Goal: Task Accomplishment & Management: Manage account settings

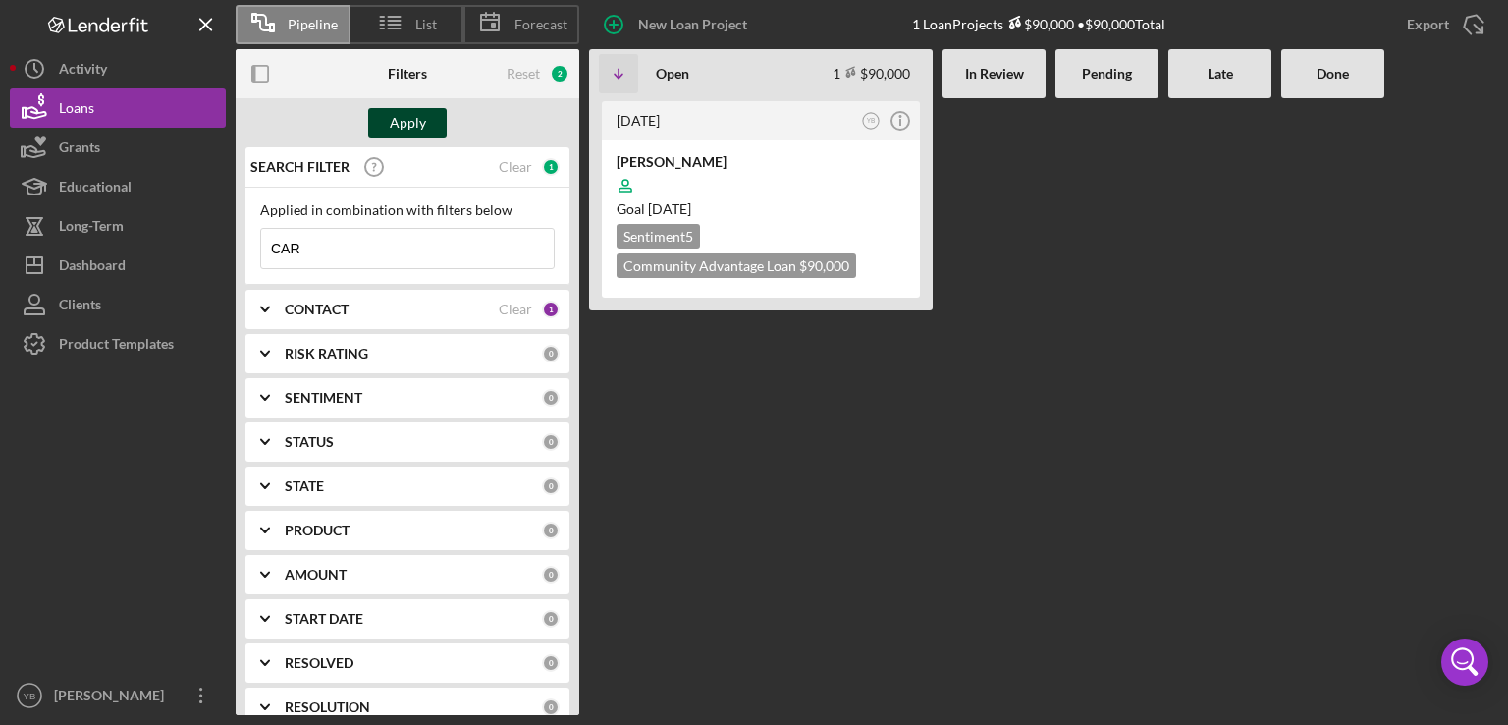
type input "CAR"
click at [411, 129] on div "Apply" at bounding box center [408, 122] width 36 height 29
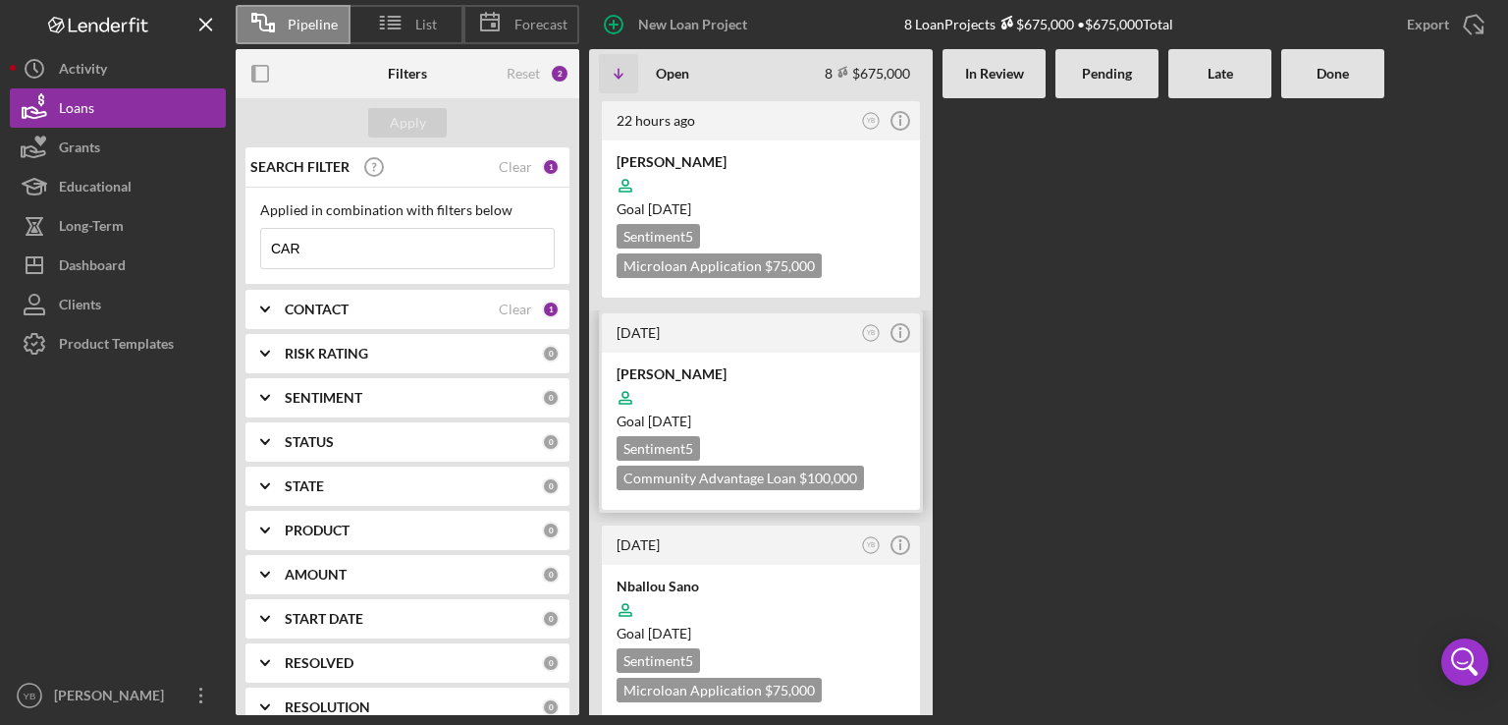
click at [819, 414] on div "Goal [DATE]" at bounding box center [761, 421] width 289 height 20
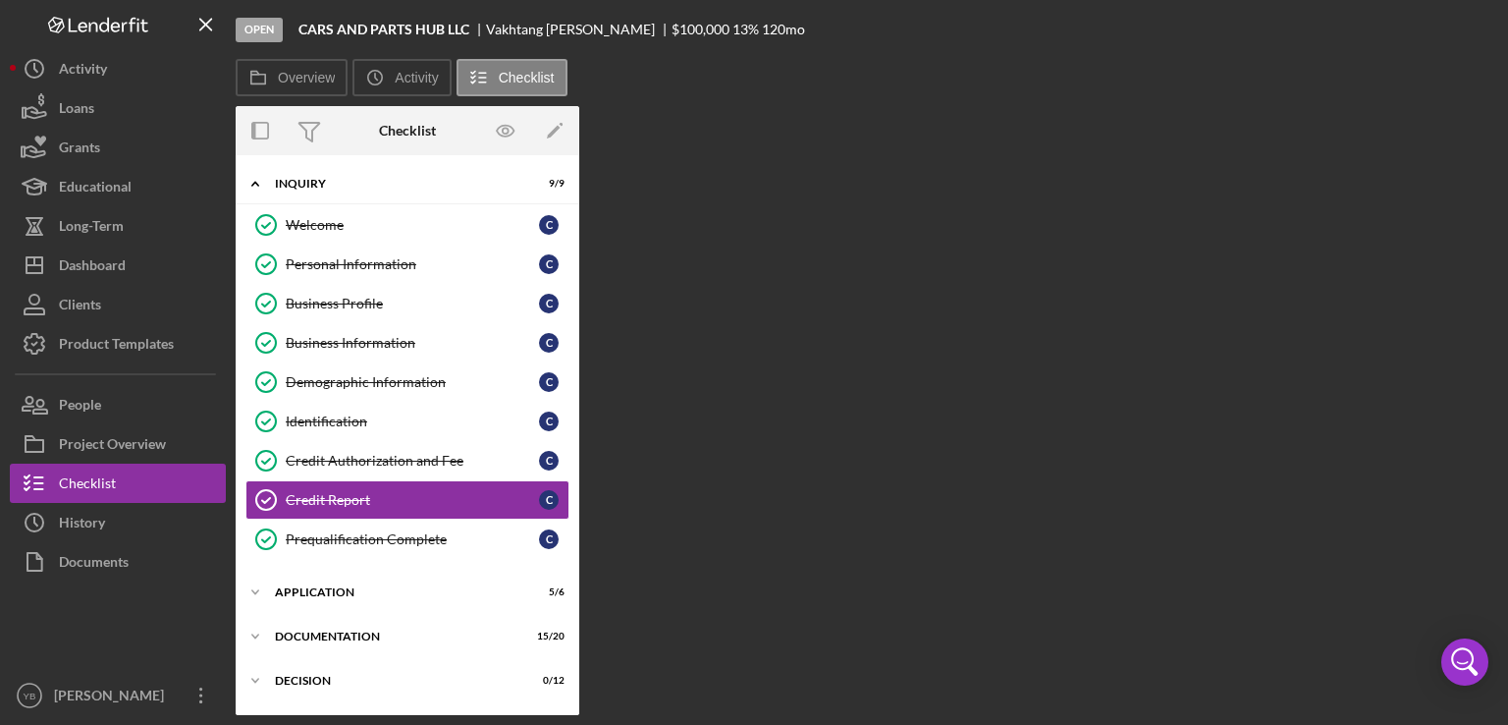
scroll to position [62, 0]
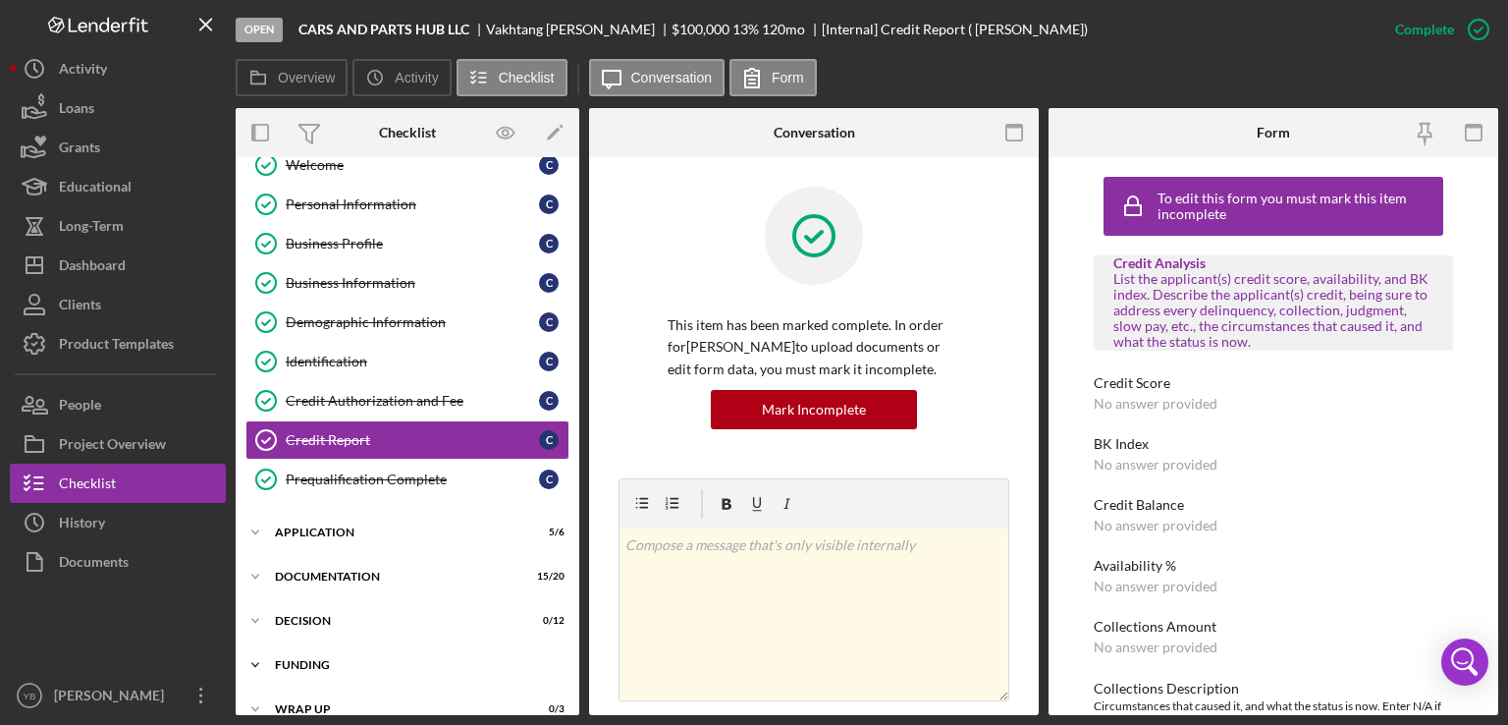
drag, startPoint x: 579, startPoint y: 512, endPoint x: 558, endPoint y: 641, distance: 131.4
click at [558, 641] on div "Overview Internal Workflow Stage Open Icon/Dropdown Arrow Archive (can unarchiv…" at bounding box center [867, 411] width 1263 height 607
click at [315, 537] on div "Icon/Expander Application 5 / 6" at bounding box center [408, 532] width 344 height 39
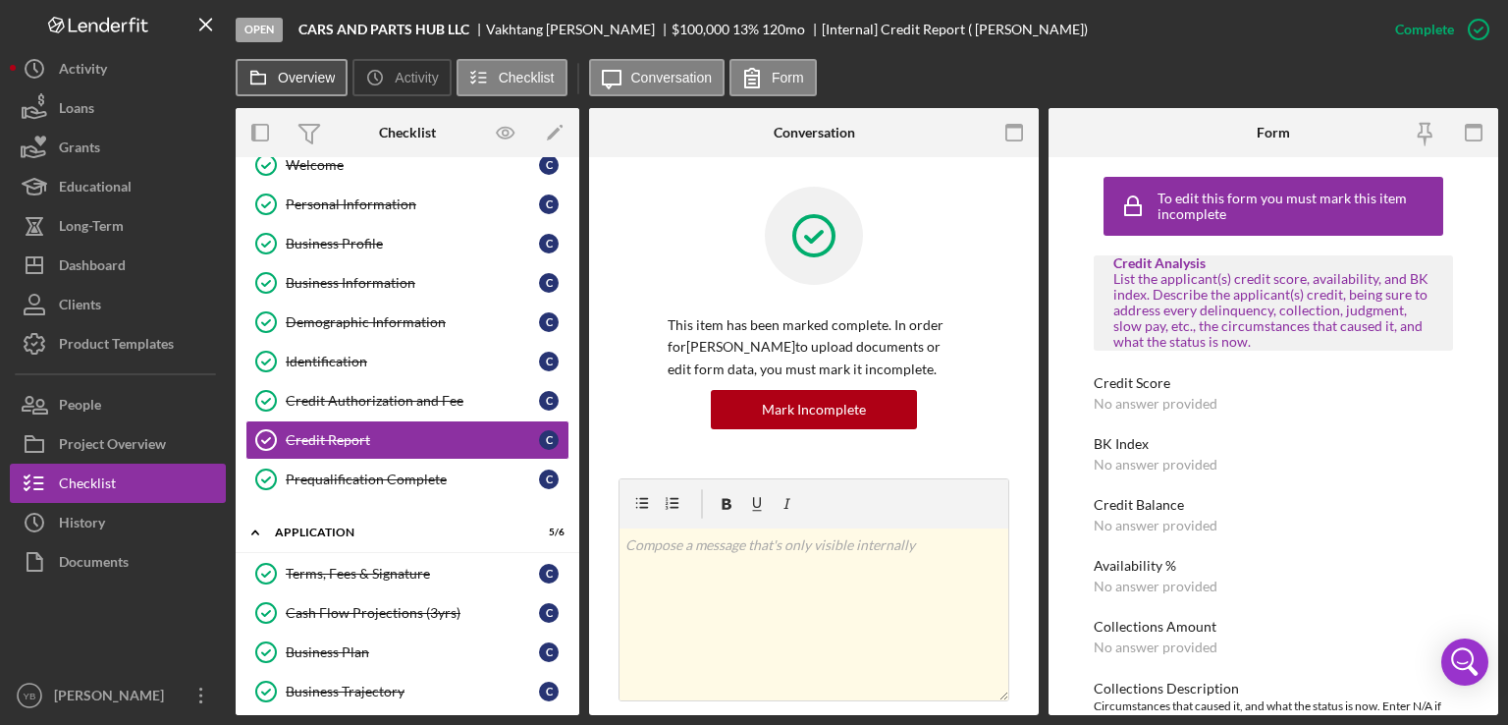
click at [319, 84] on label "Overview" at bounding box center [306, 78] width 57 height 16
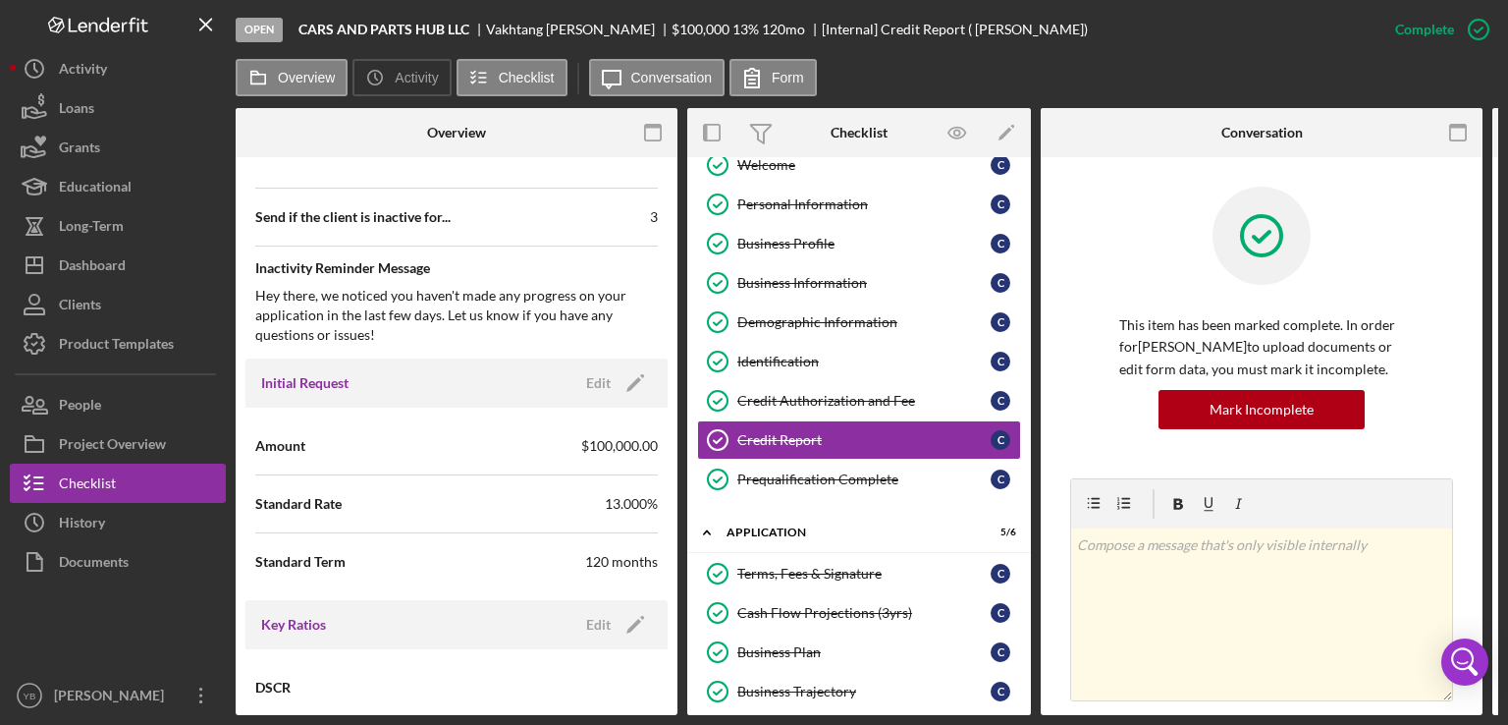
scroll to position [950, 0]
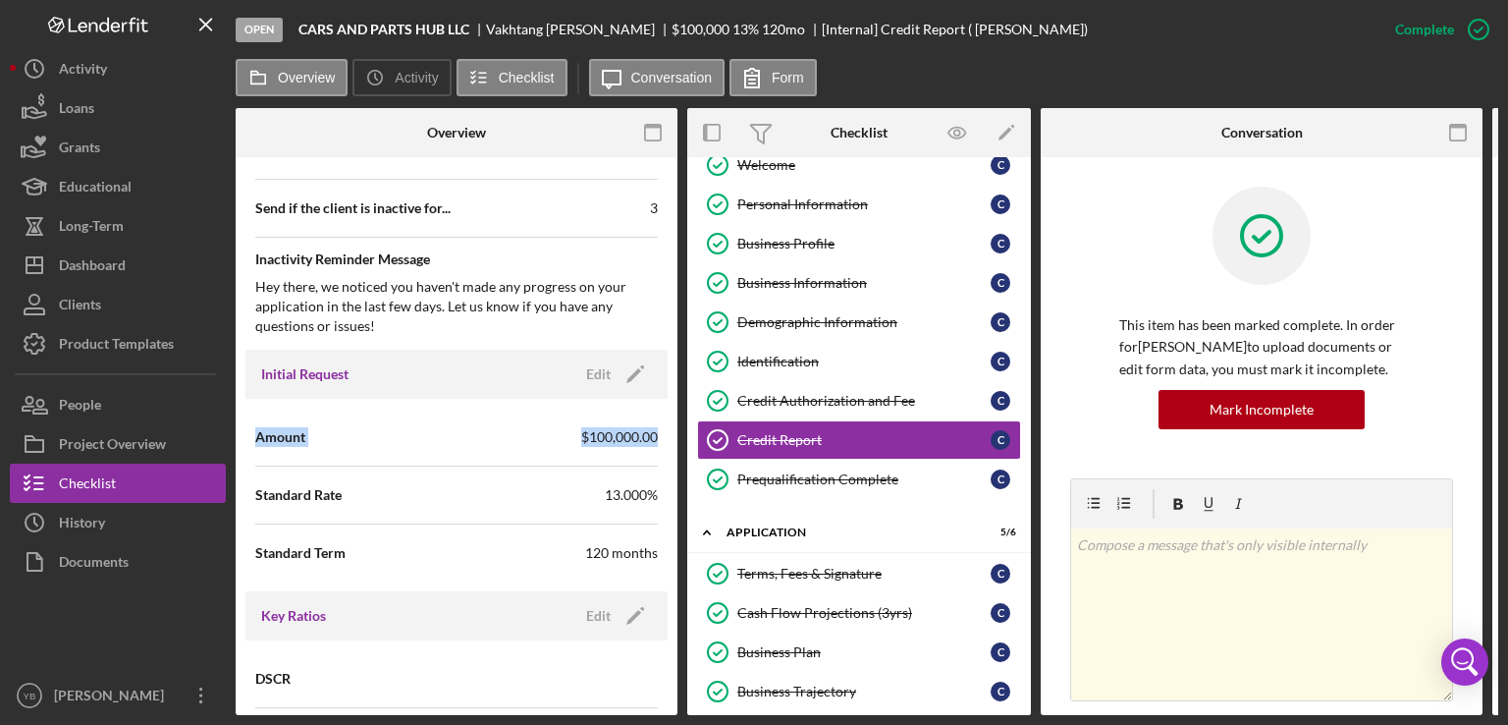
drag, startPoint x: 678, startPoint y: 395, endPoint x: 676, endPoint y: 429, distance: 34.4
click at [676, 429] on div "Overview Internal Workflow Stage Open Icon/Dropdown Arrow Archive (can unarchiv…" at bounding box center [867, 411] width 1263 height 607
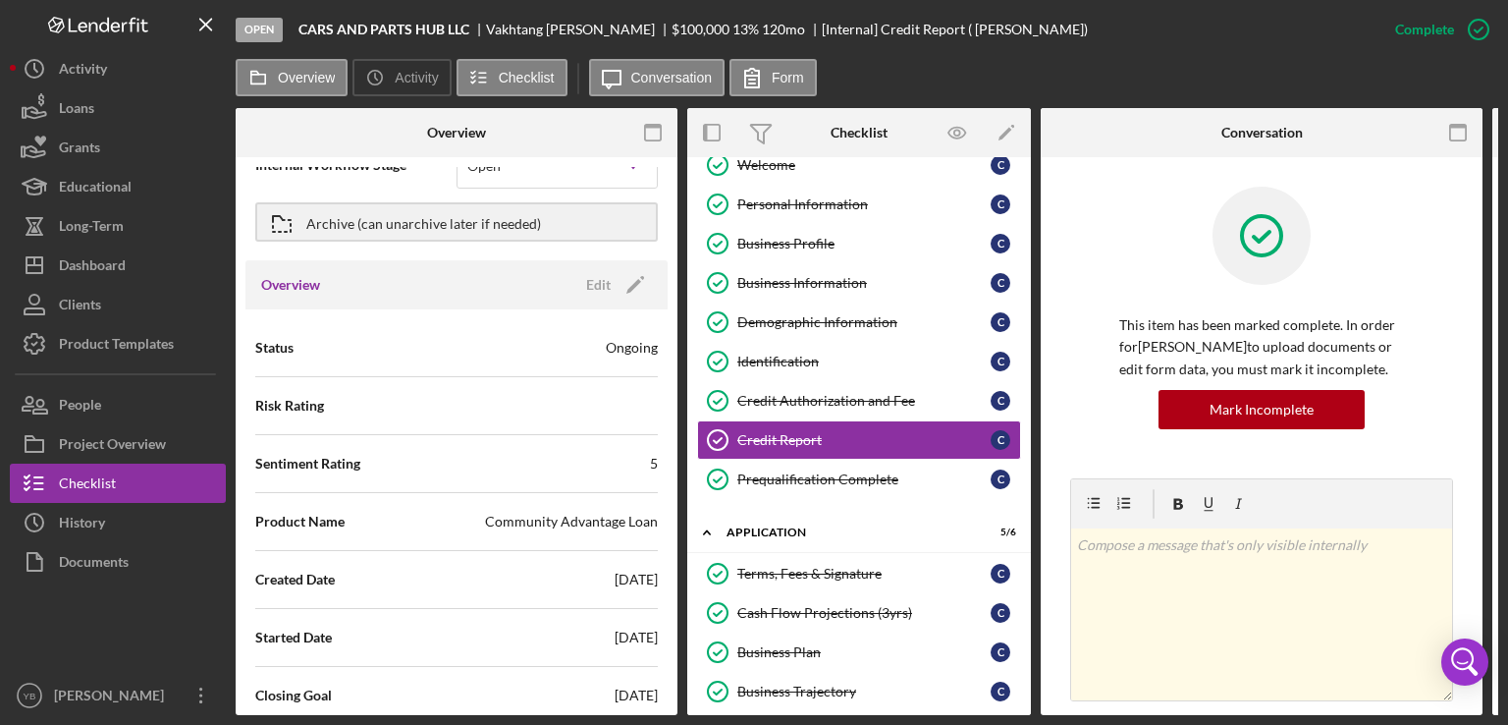
scroll to position [55, 0]
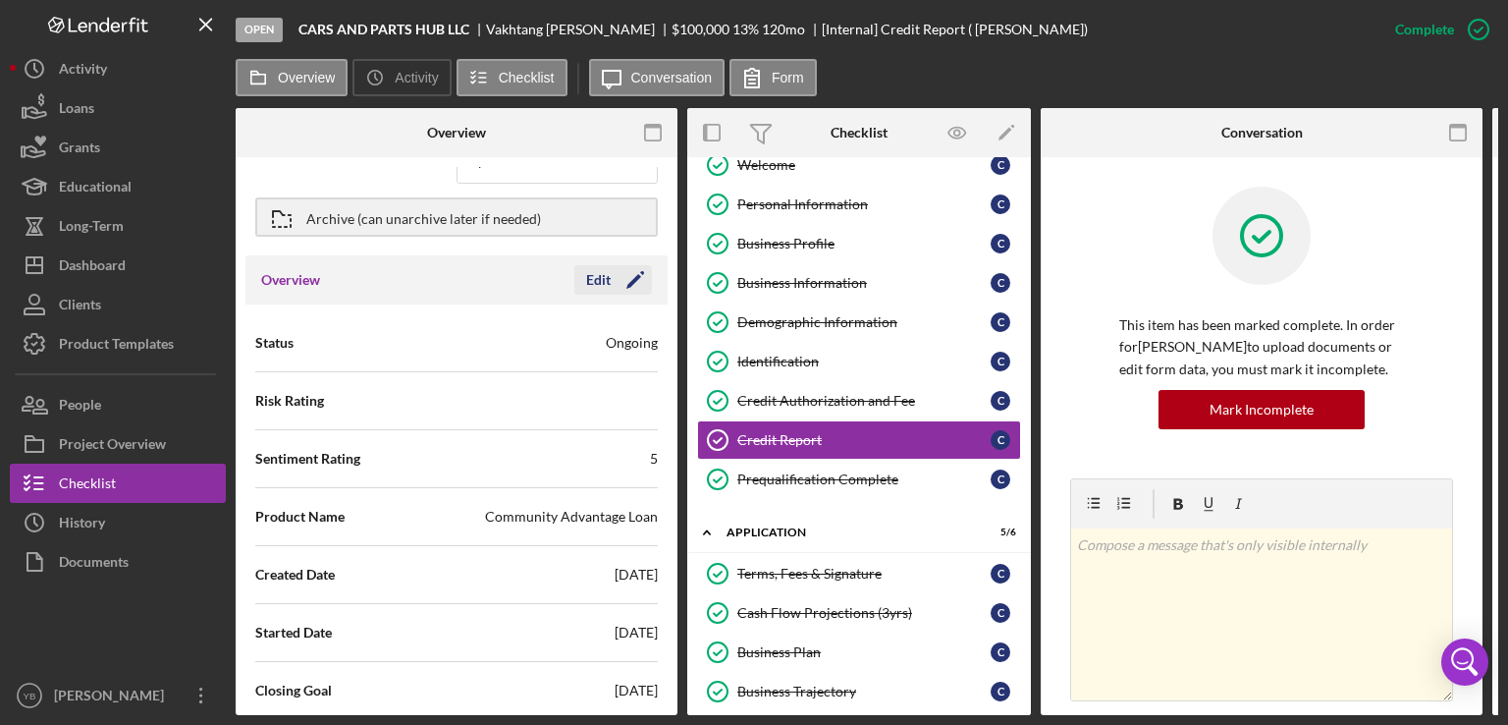
click at [629, 284] on icon "Icon/Edit" at bounding box center [635, 279] width 49 height 49
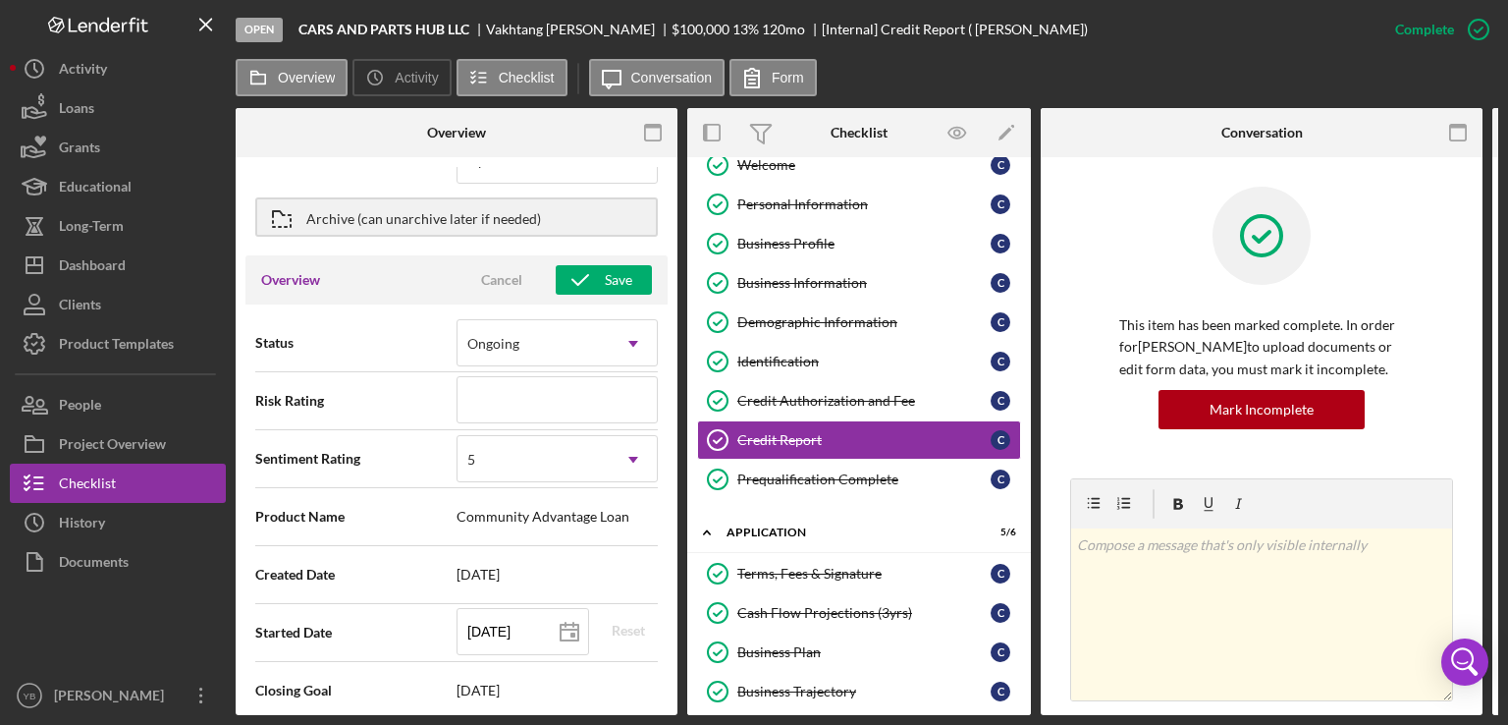
click at [674, 268] on div "Overview Internal Workflow Stage Open Icon/Dropdown Arrow Archive (can unarchiv…" at bounding box center [867, 411] width 1263 height 607
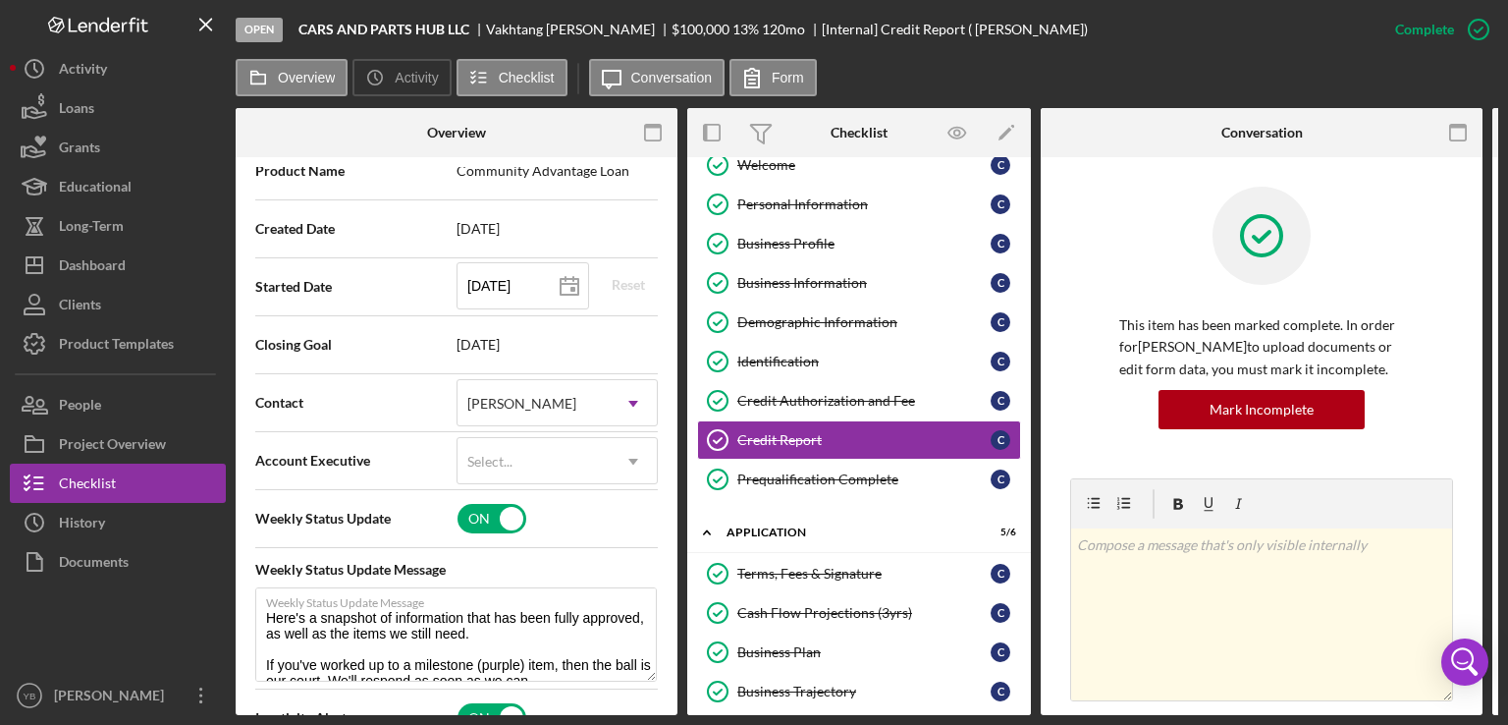
scroll to position [409, 0]
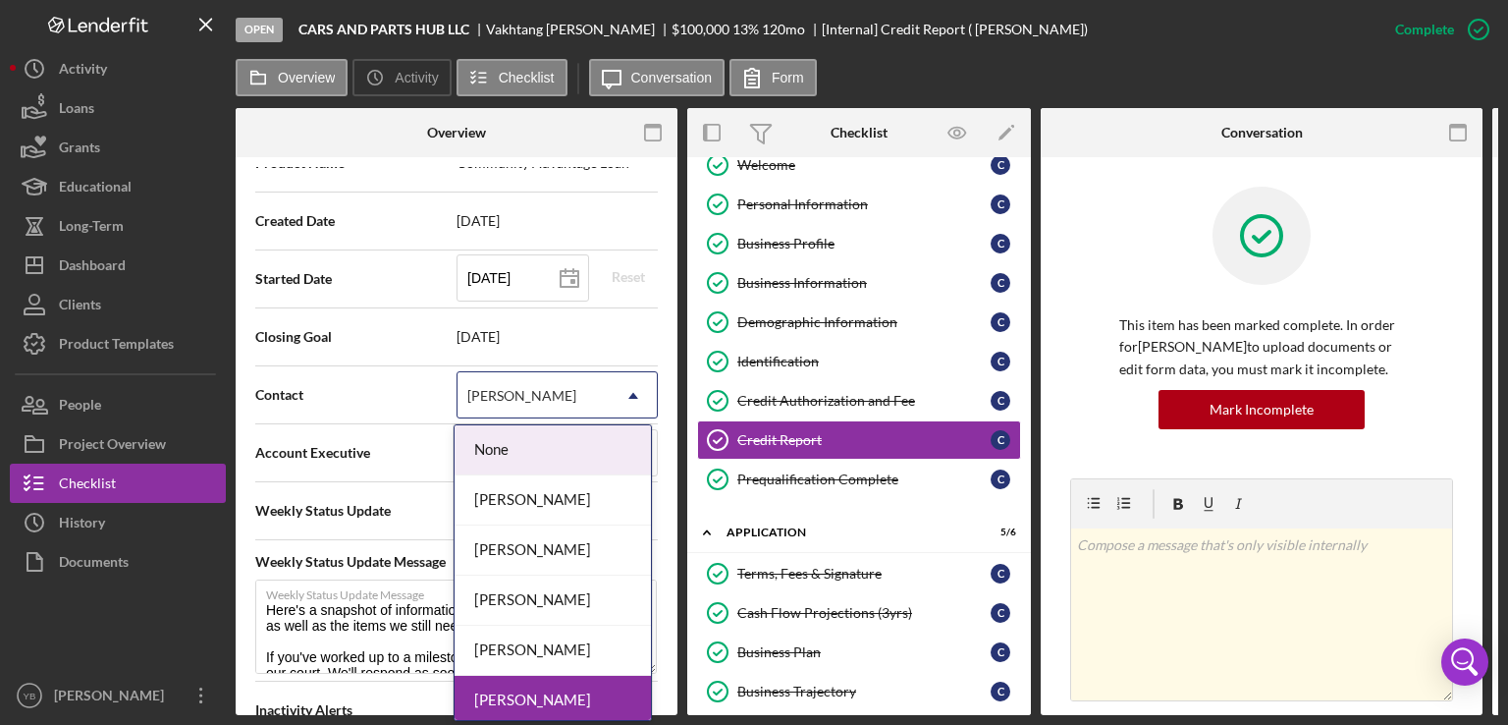
click at [621, 392] on icon "Icon/Dropdown Arrow" at bounding box center [633, 395] width 47 height 47
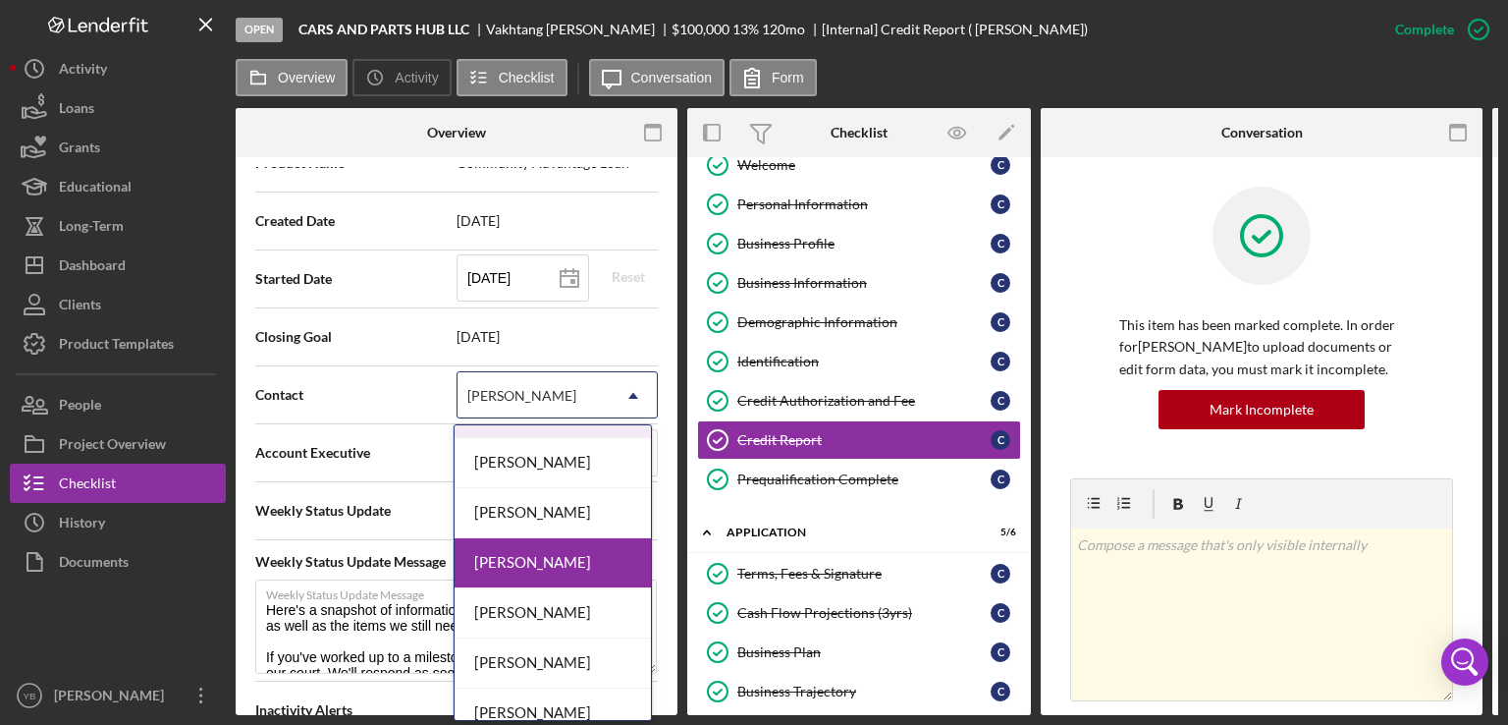
scroll to position [142, 0]
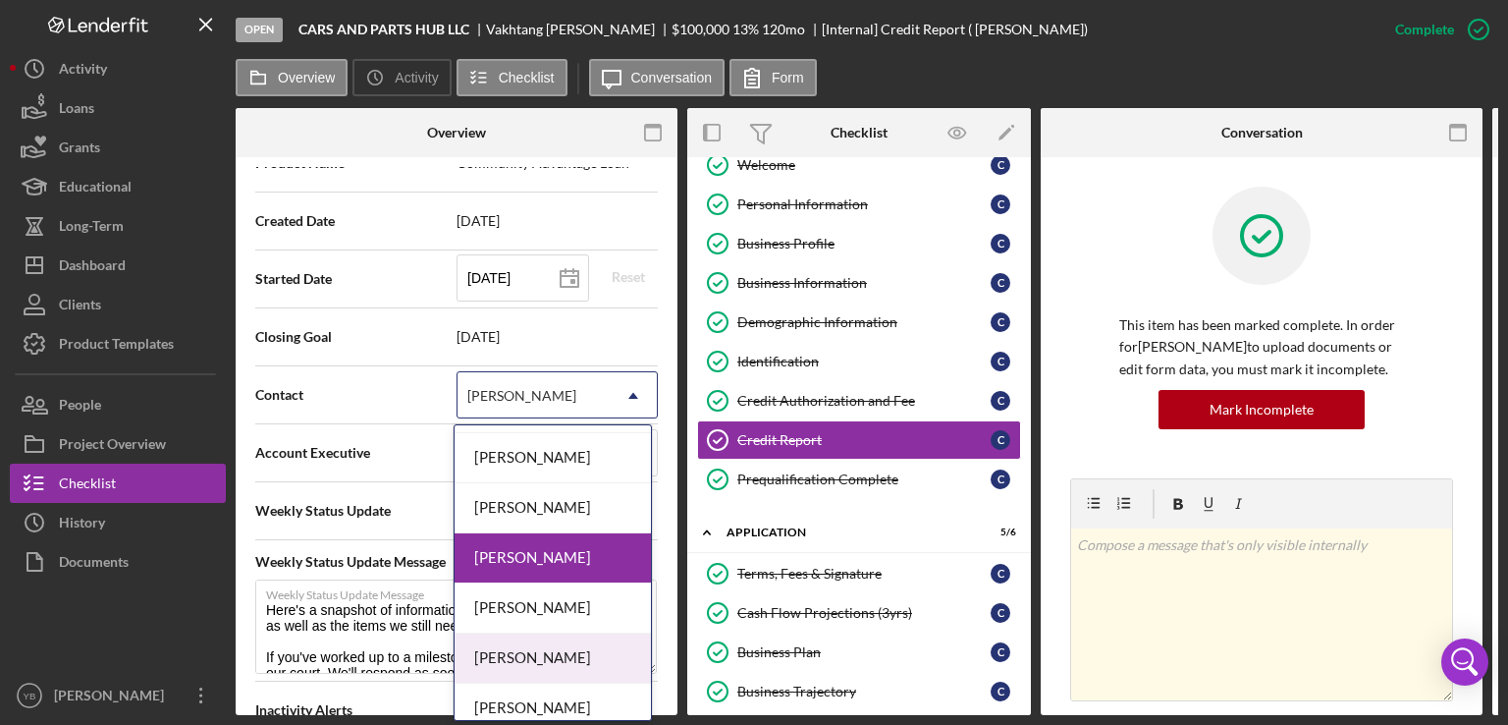
click at [577, 647] on div "[PERSON_NAME]" at bounding box center [553, 658] width 196 height 50
type textarea "Here's a snapshot of information that has been fully approved, as well as the i…"
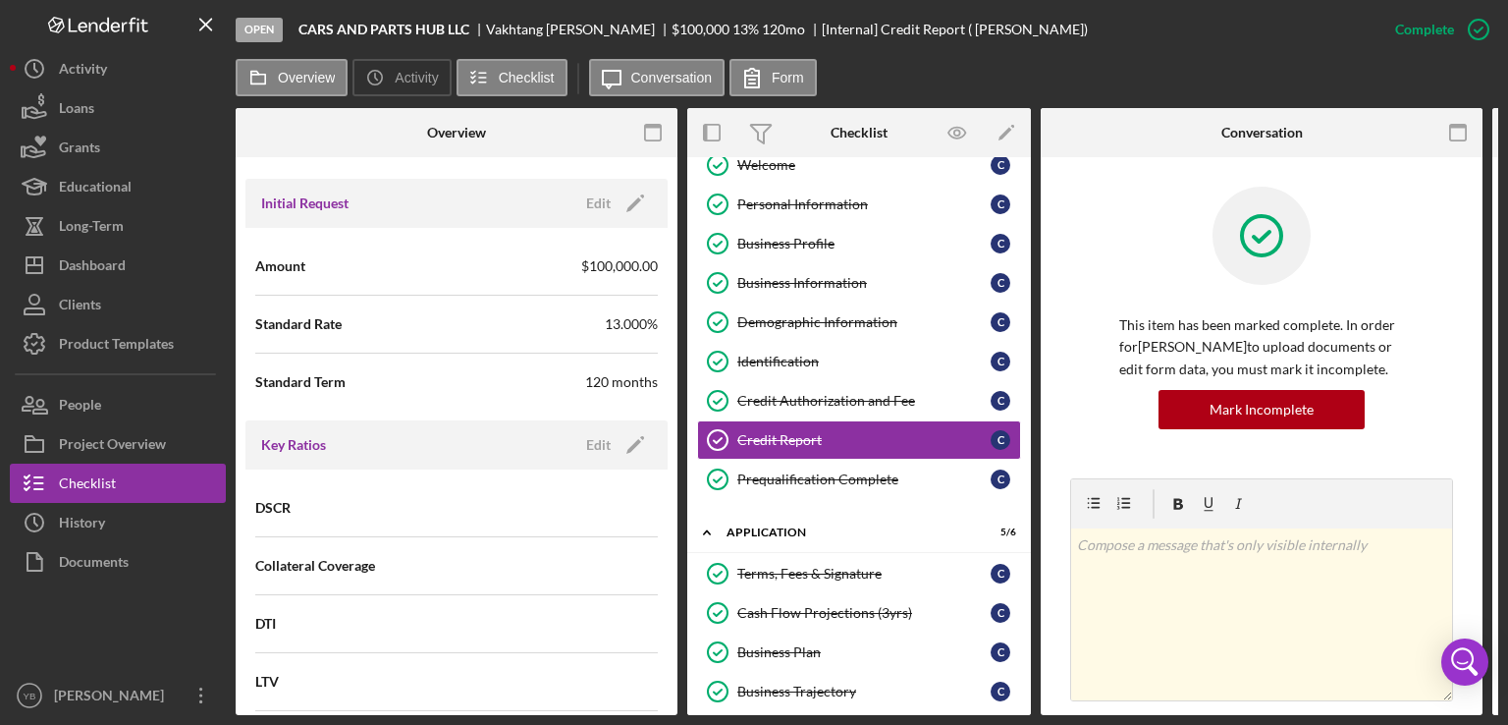
scroll to position [1084, 0]
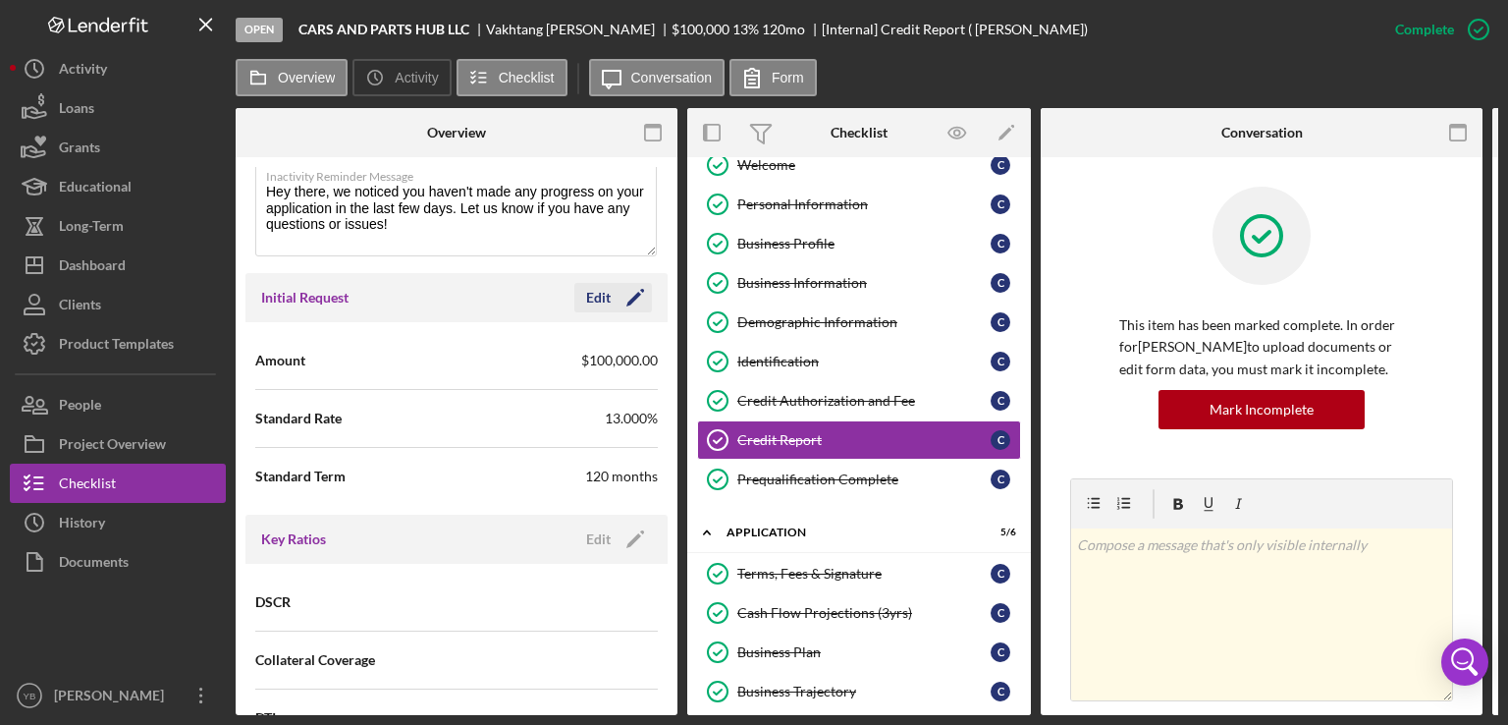
click at [629, 298] on icon "Icon/Edit" at bounding box center [635, 297] width 49 height 49
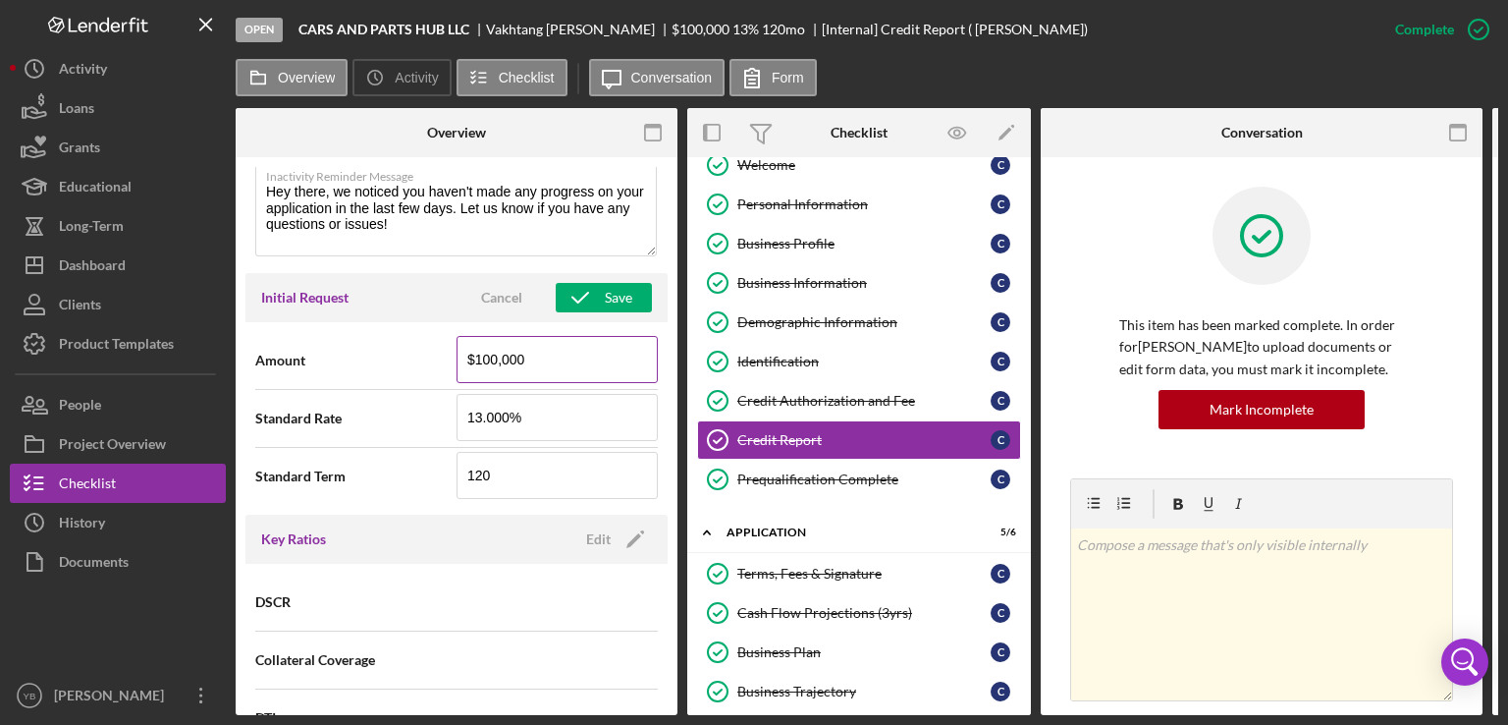
click at [485, 356] on input "$100,000" at bounding box center [557, 359] width 201 height 47
type input "$85,000"
click at [605, 290] on div "Save" at bounding box center [618, 297] width 27 height 29
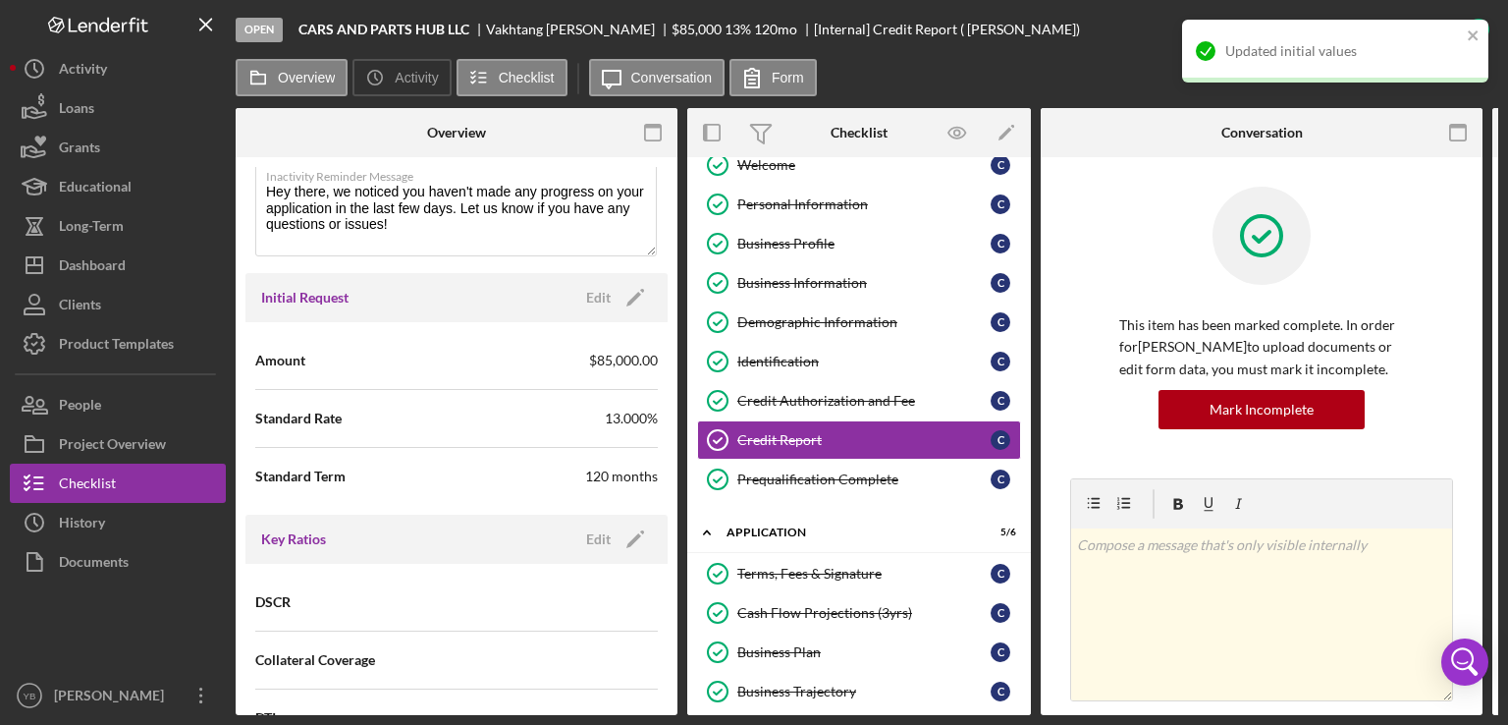
click at [676, 410] on div "Overview Internal Workflow Stage Open Icon/Dropdown Arrow Archive (can unarchiv…" at bounding box center [867, 411] width 1263 height 607
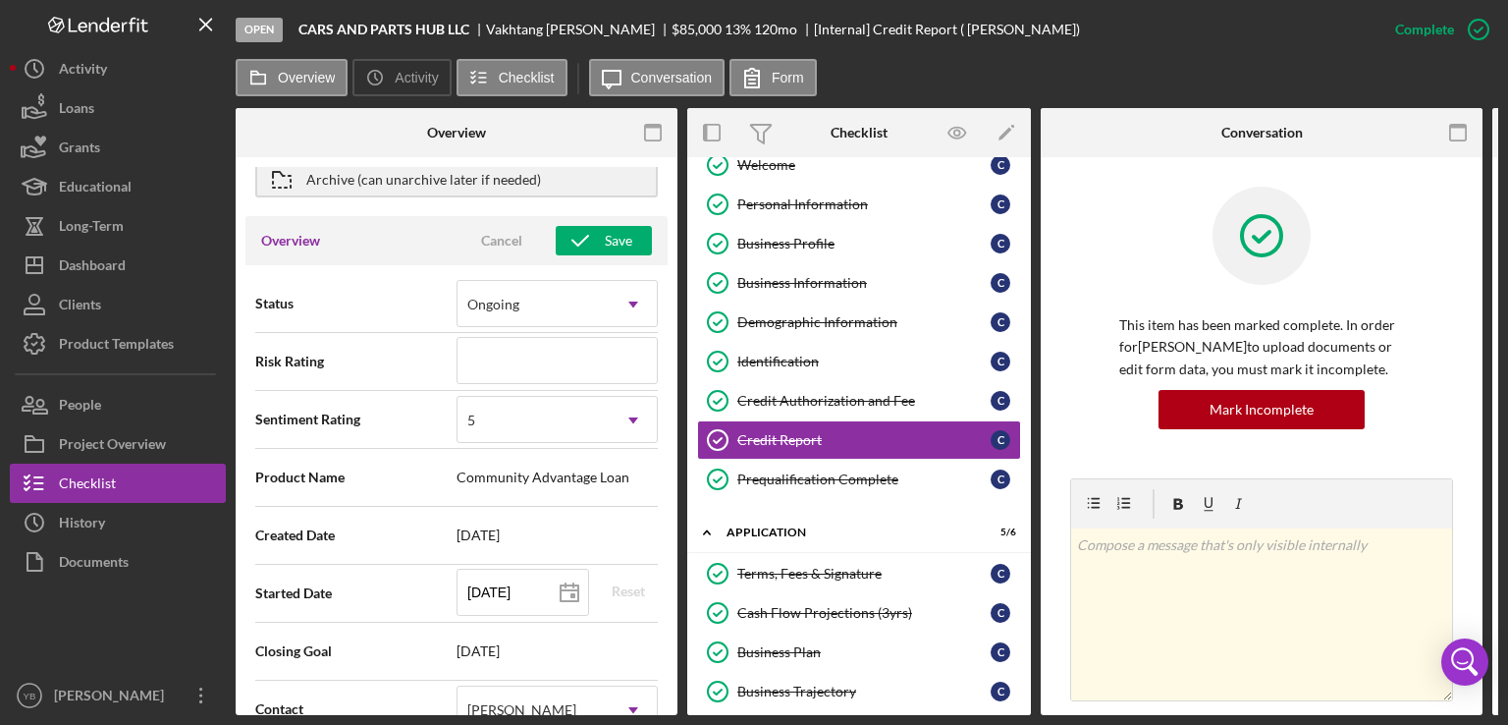
scroll to position [73, 0]
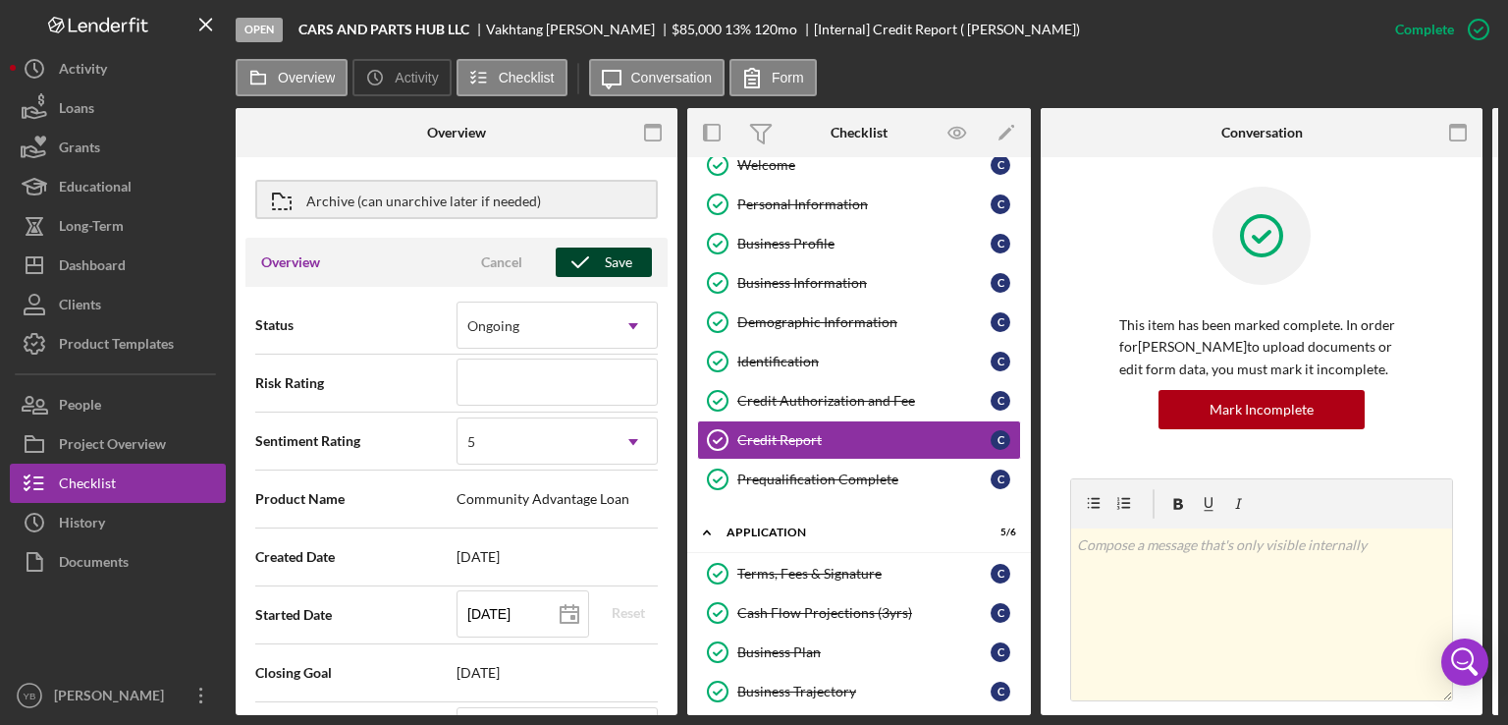
click at [606, 260] on div "Save" at bounding box center [618, 261] width 27 height 29
type textarea "Here's a snapshot of information that has been fully approved, as well as the i…"
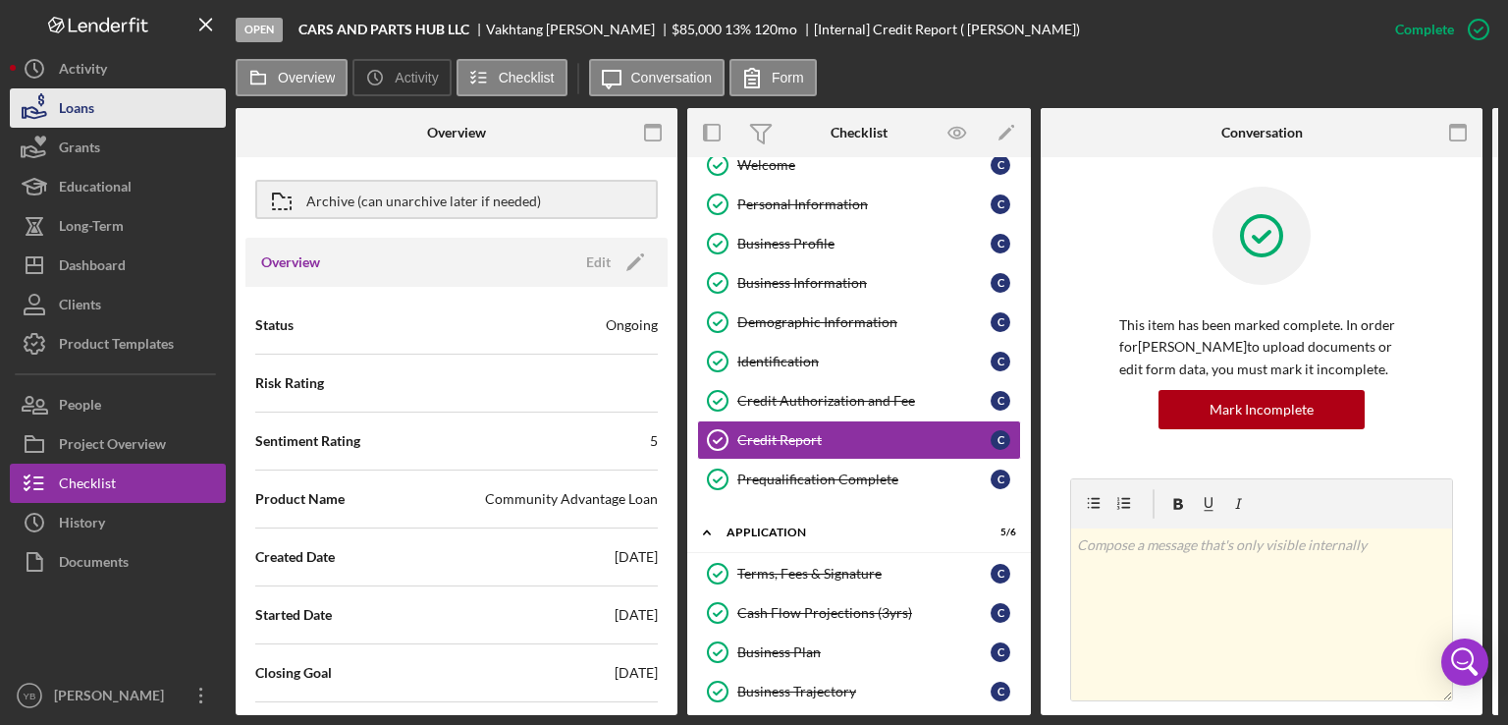
click at [127, 101] on button "Loans" at bounding box center [118, 107] width 216 height 39
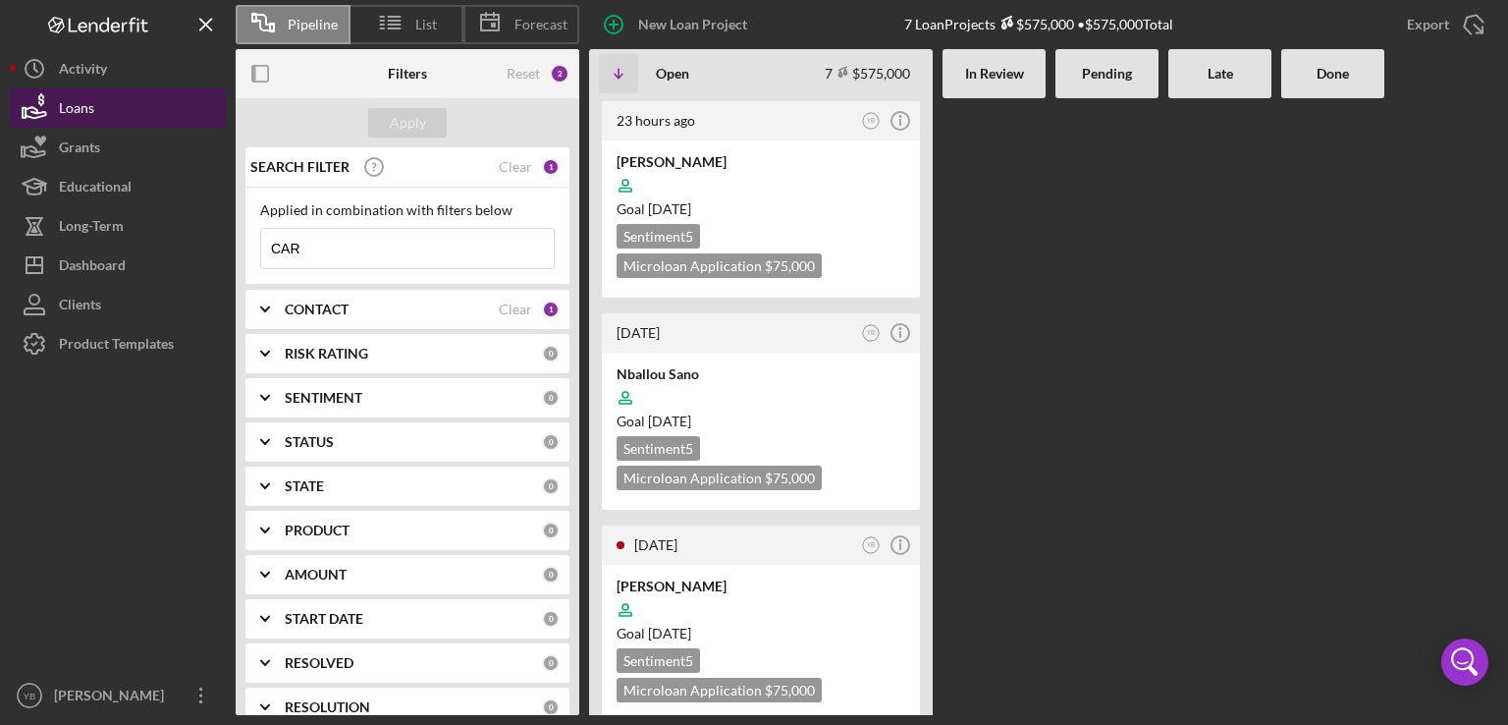
click at [135, 112] on button "Loans" at bounding box center [118, 107] width 216 height 39
click at [322, 252] on input "CAR" at bounding box center [407, 248] width 293 height 39
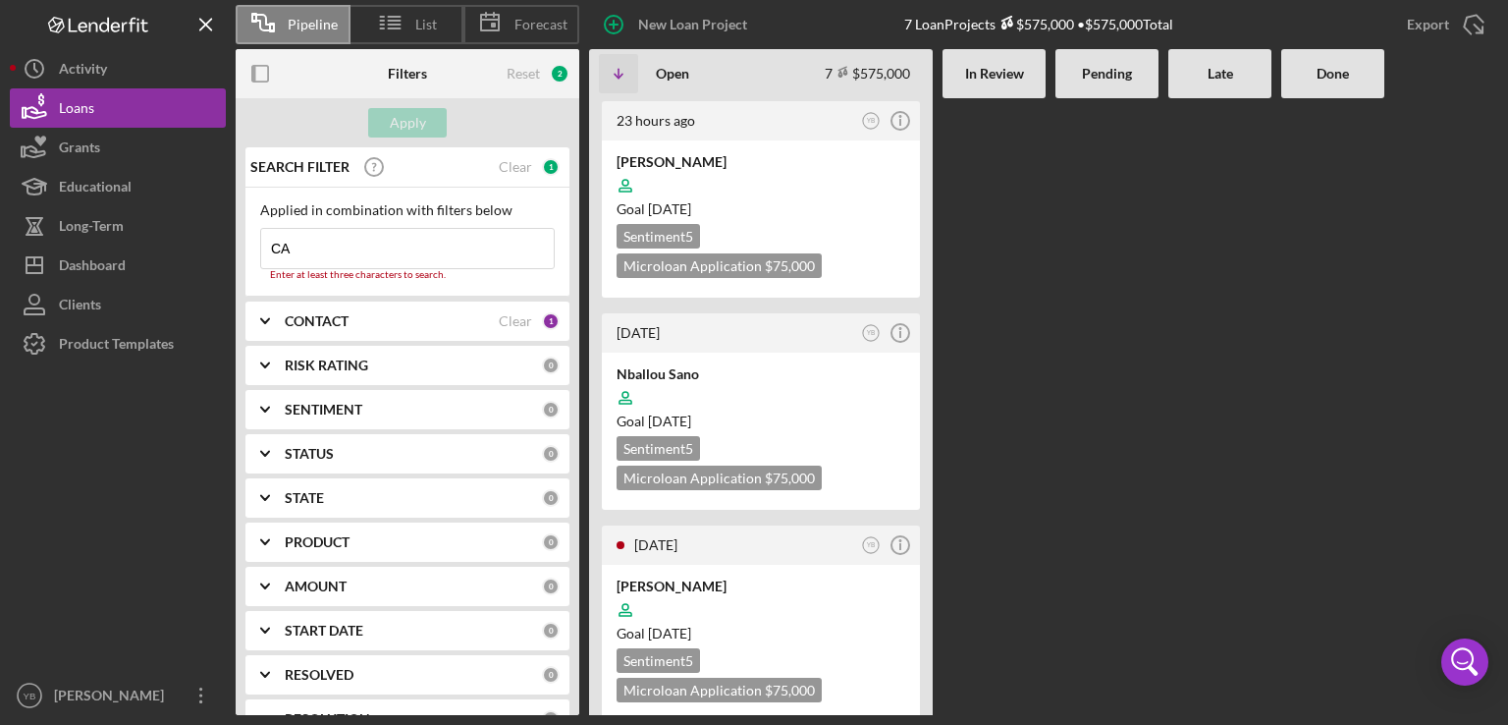
type input "C"
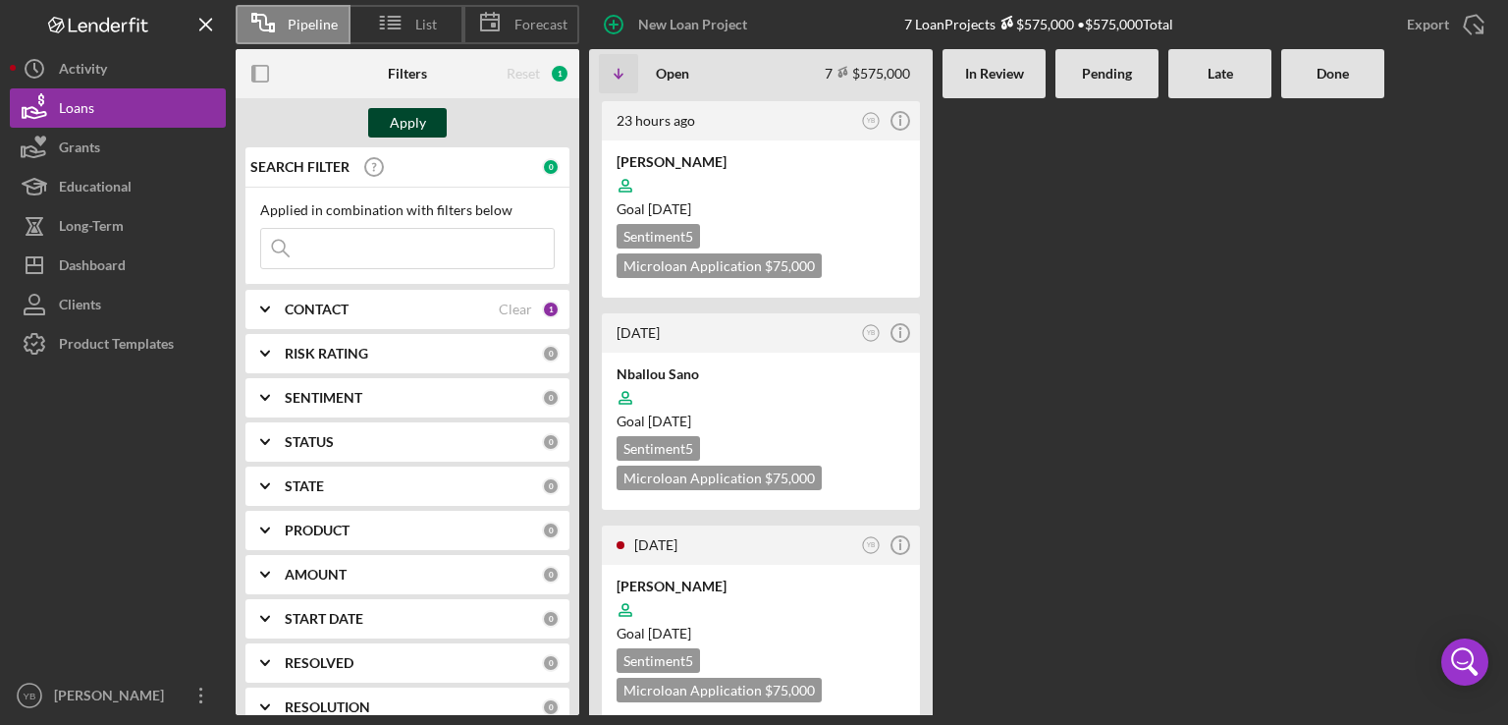
click at [401, 125] on div "Apply" at bounding box center [408, 122] width 36 height 29
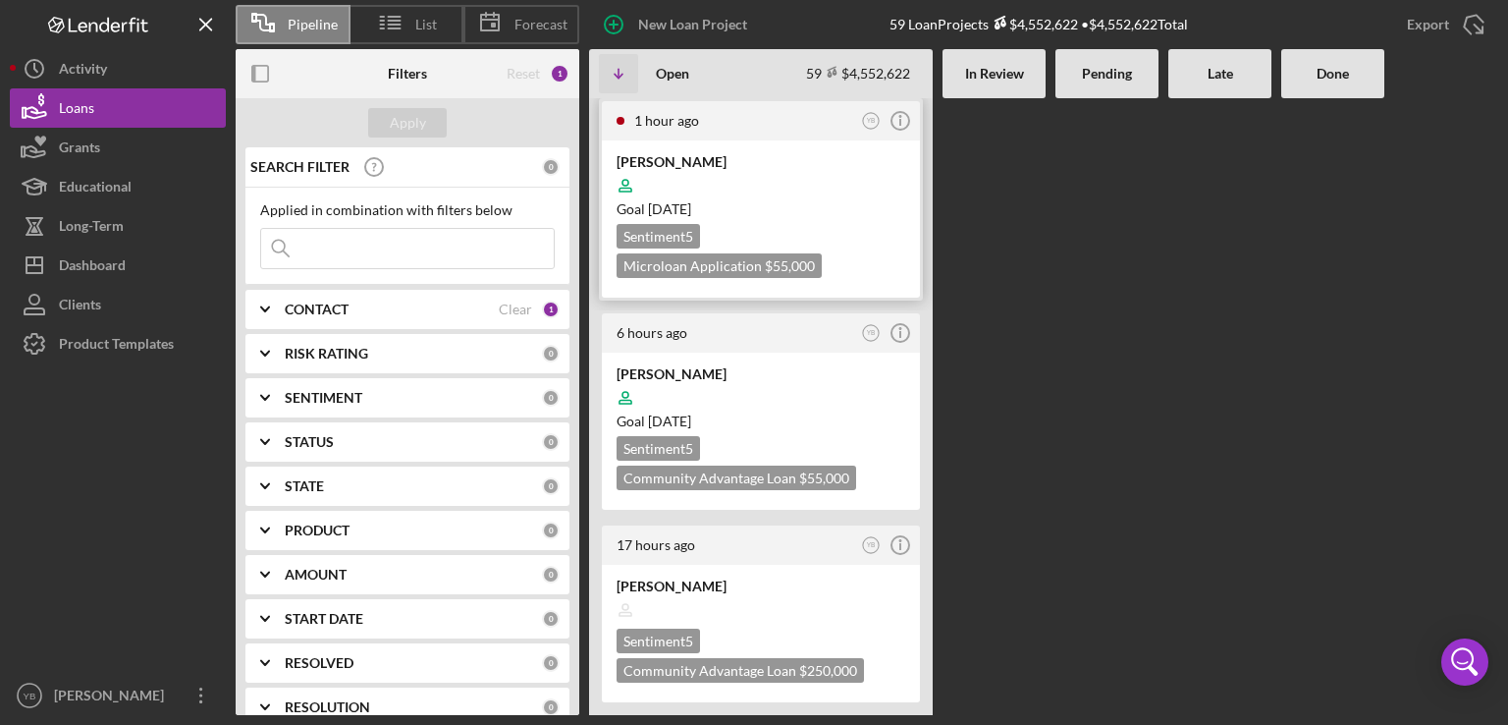
click at [809, 194] on div at bounding box center [761, 185] width 289 height 37
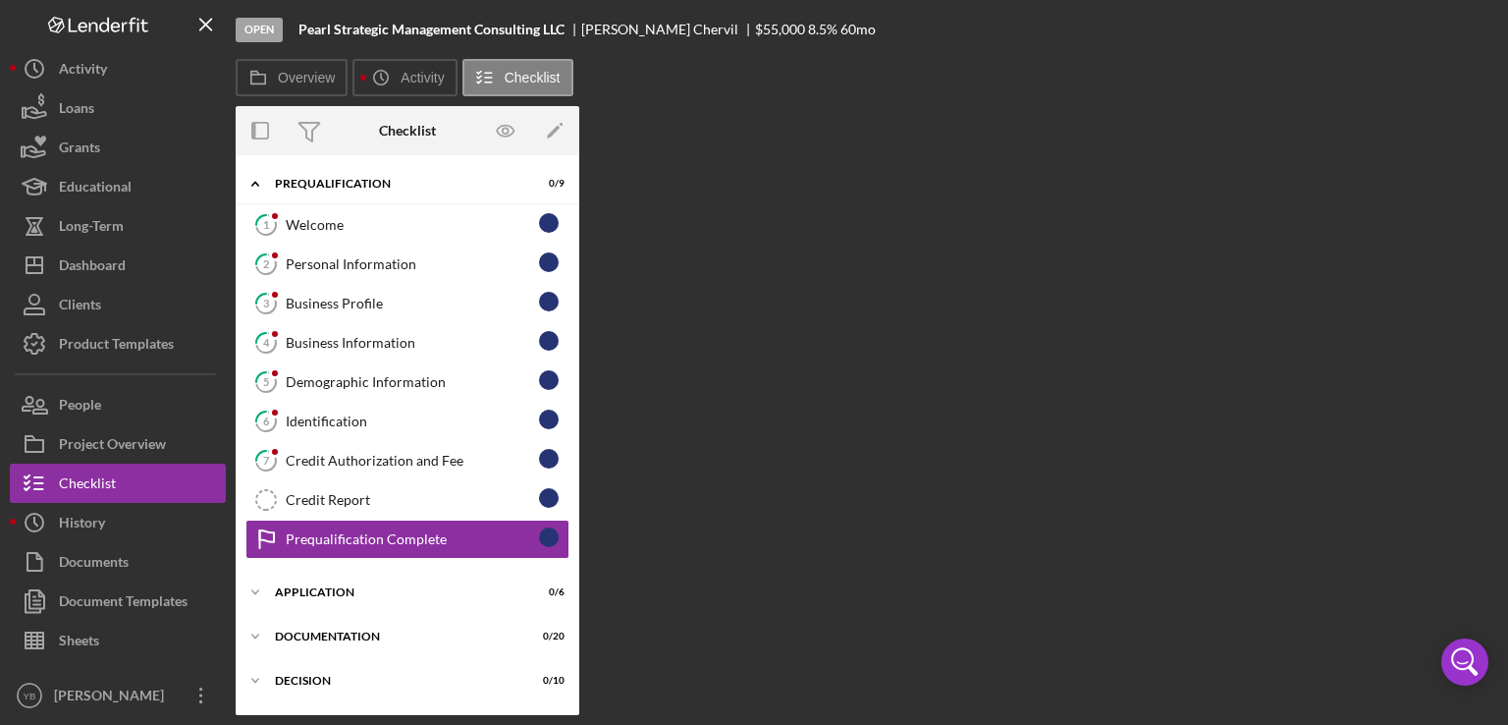
scroll to position [100, 0]
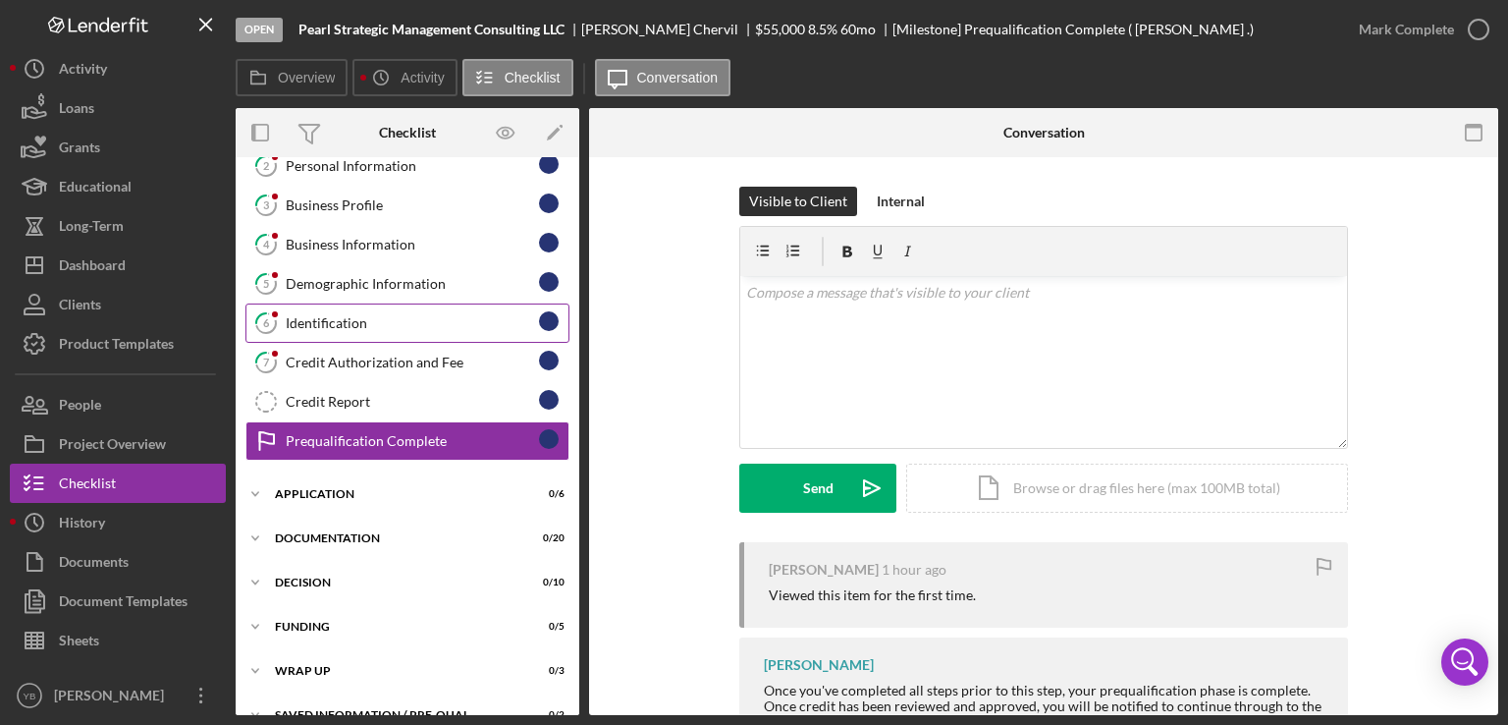
click at [333, 327] on div "Identification" at bounding box center [412, 323] width 253 height 16
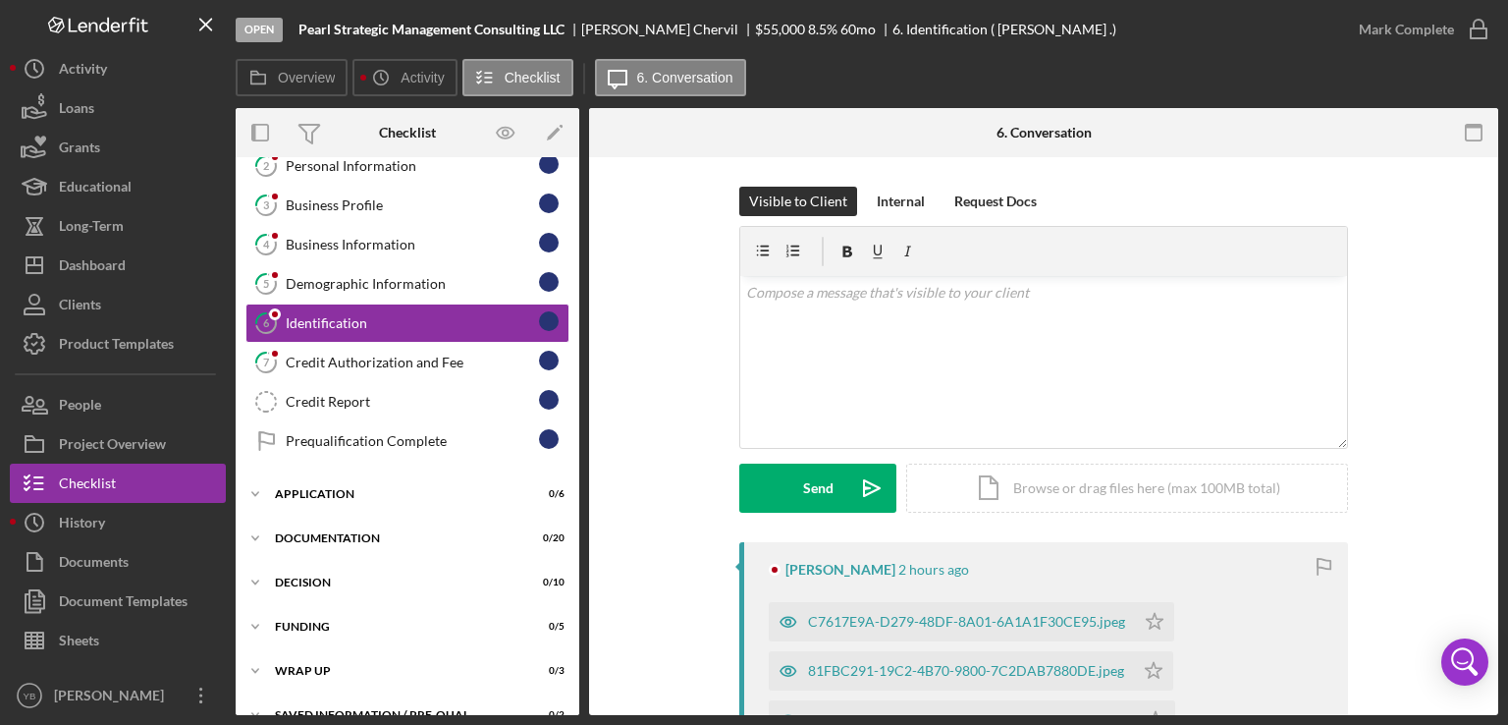
click at [1386, 459] on div "Visible to Client Internal Request Docs v Color teal Color pink Remove color Ad…" at bounding box center [1044, 365] width 850 height 356
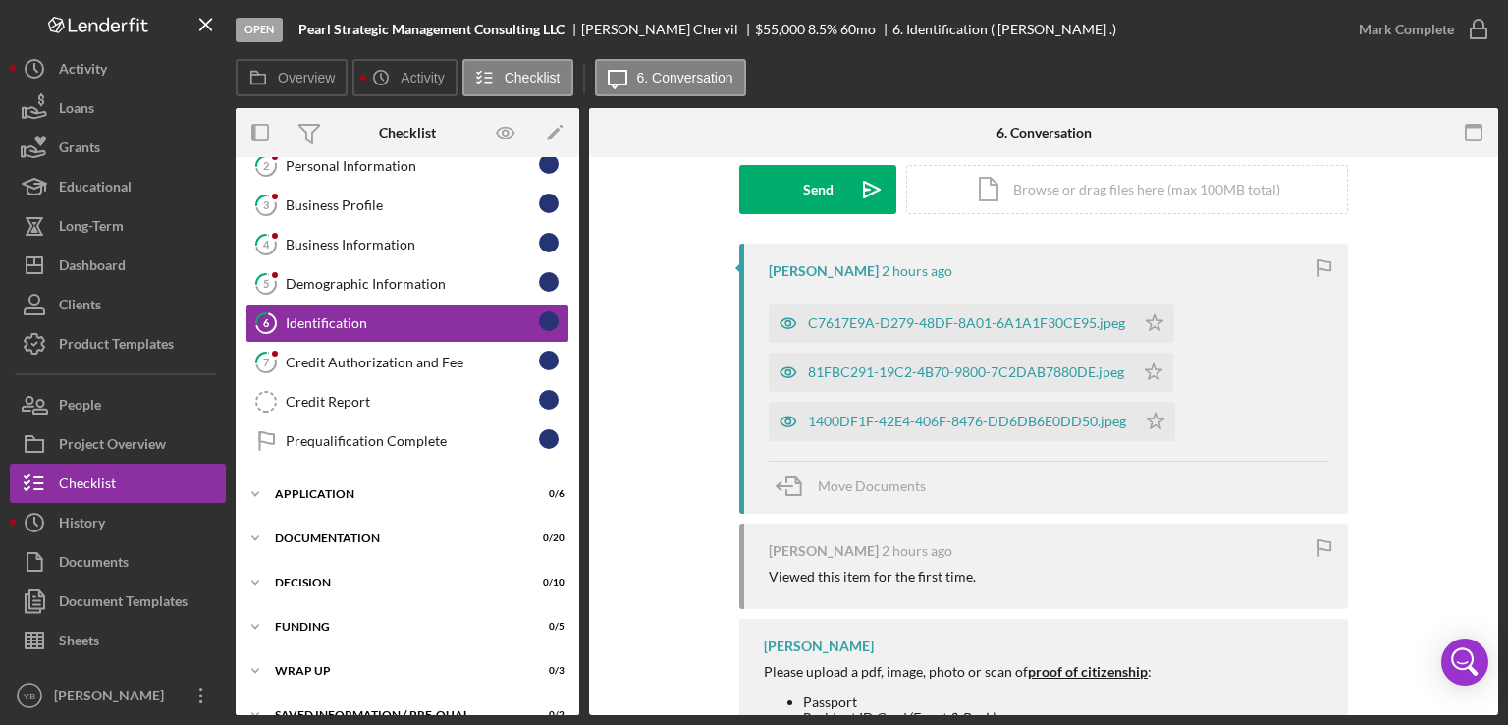
scroll to position [314, 0]
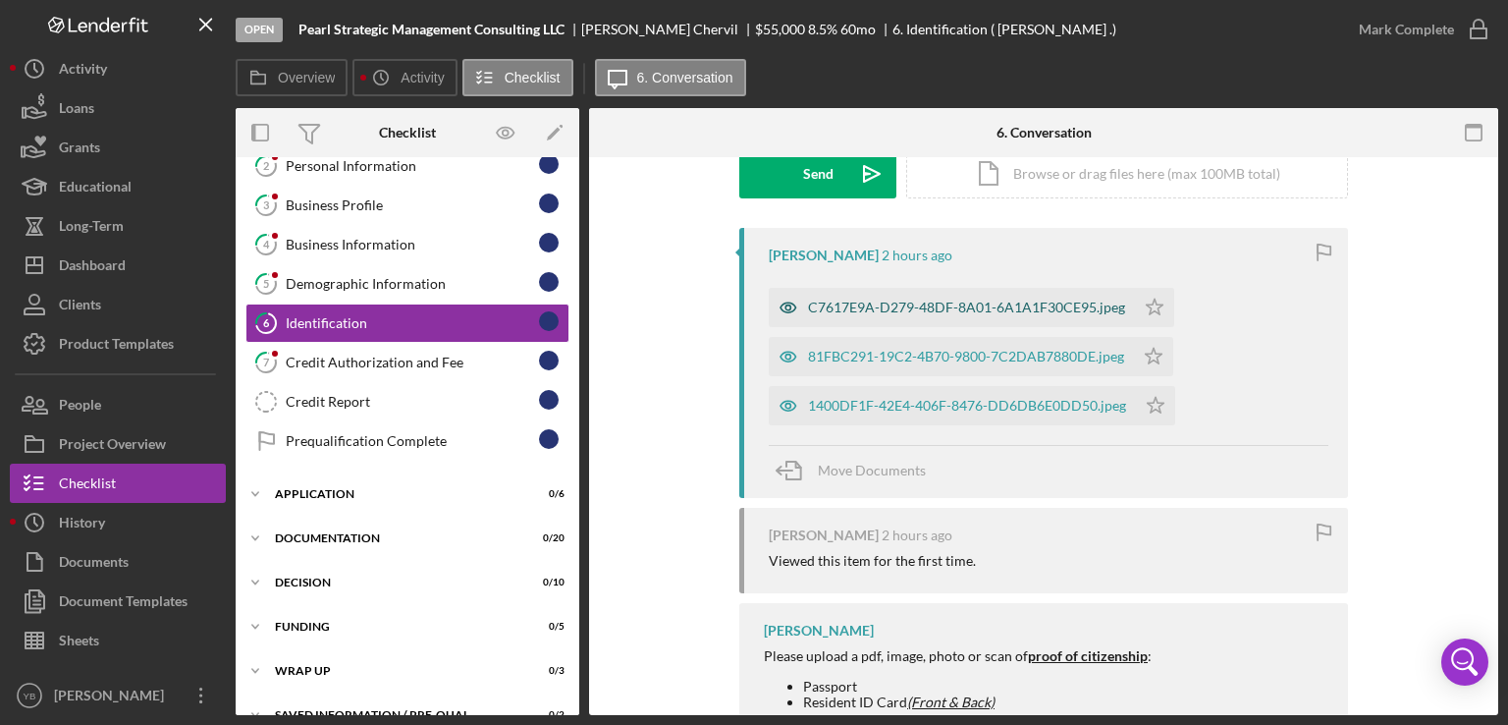
click at [887, 307] on div "C7617E9A-D279-48DF-8A01-6A1A1F30CE95.jpeg" at bounding box center [966, 308] width 317 height 16
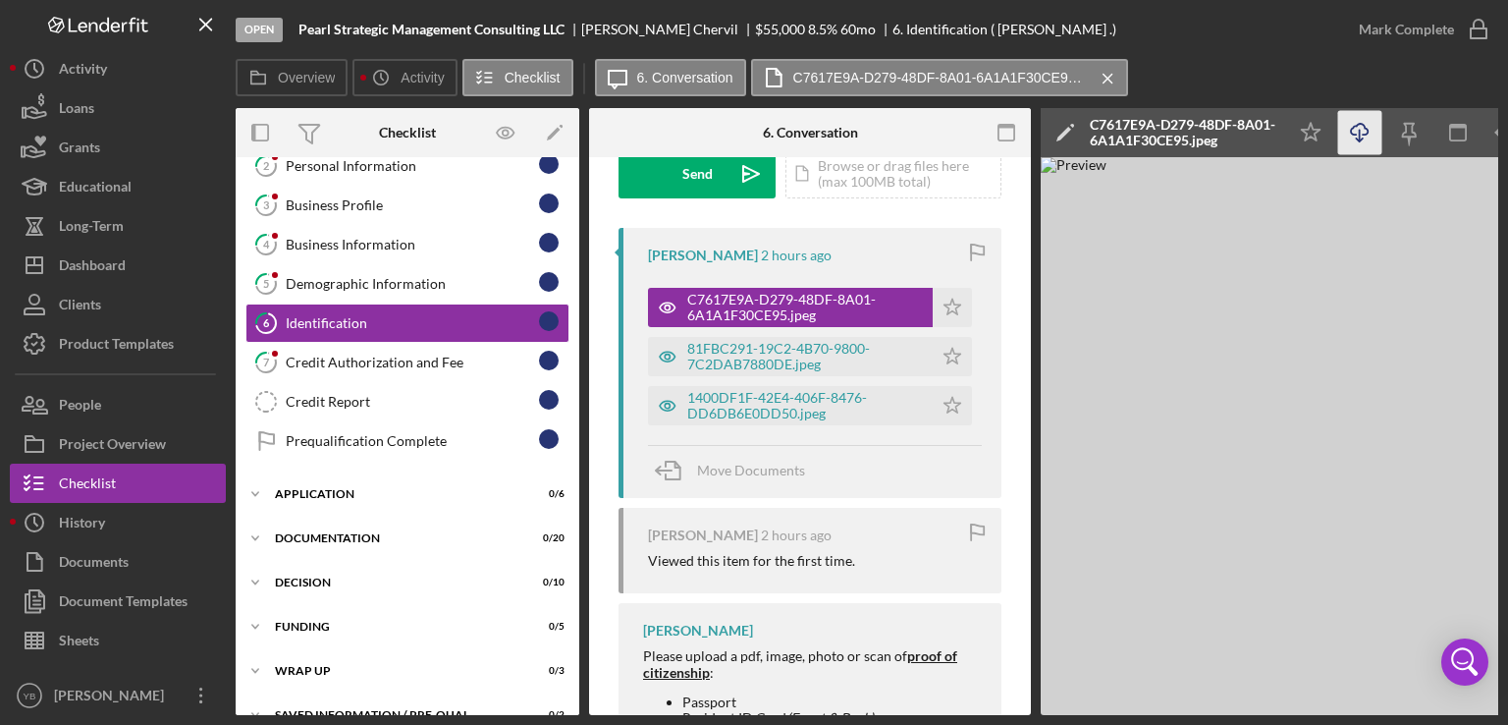
click at [1360, 135] on icon "Icon/Download" at bounding box center [1361, 133] width 44 height 44
drag, startPoint x: 583, startPoint y: 25, endPoint x: 668, endPoint y: 34, distance: 85.0
click at [668, 34] on div "Pearl Strategic Management Consulting LLC [PERSON_NAME] $55,000 $55,000 8.5 % 6…" at bounding box center [708, 30] width 818 height 16
copy div "[PERSON_NAME]"
click at [127, 108] on button "Loans" at bounding box center [118, 107] width 216 height 39
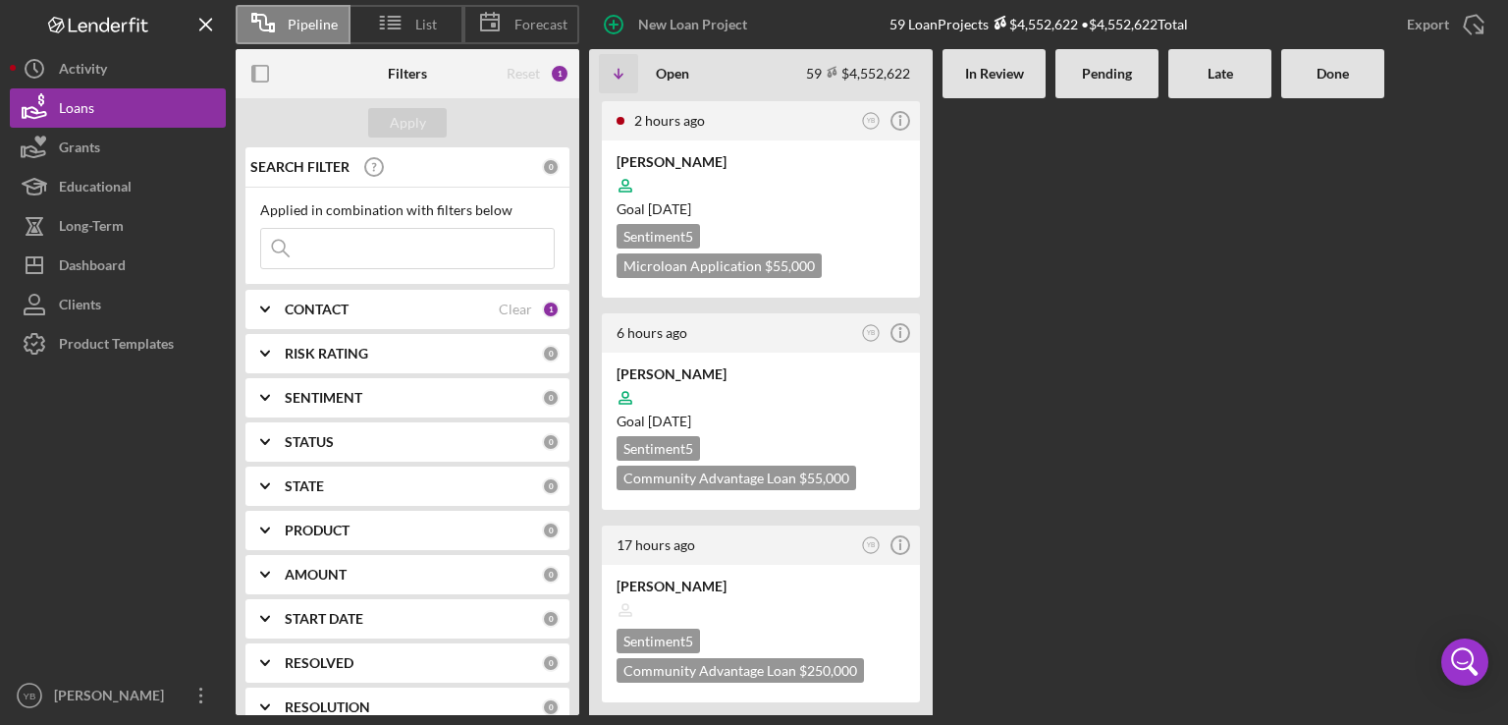
click at [368, 252] on input at bounding box center [407, 248] width 293 height 39
type input "alix"
click at [412, 128] on div "Apply" at bounding box center [408, 122] width 36 height 29
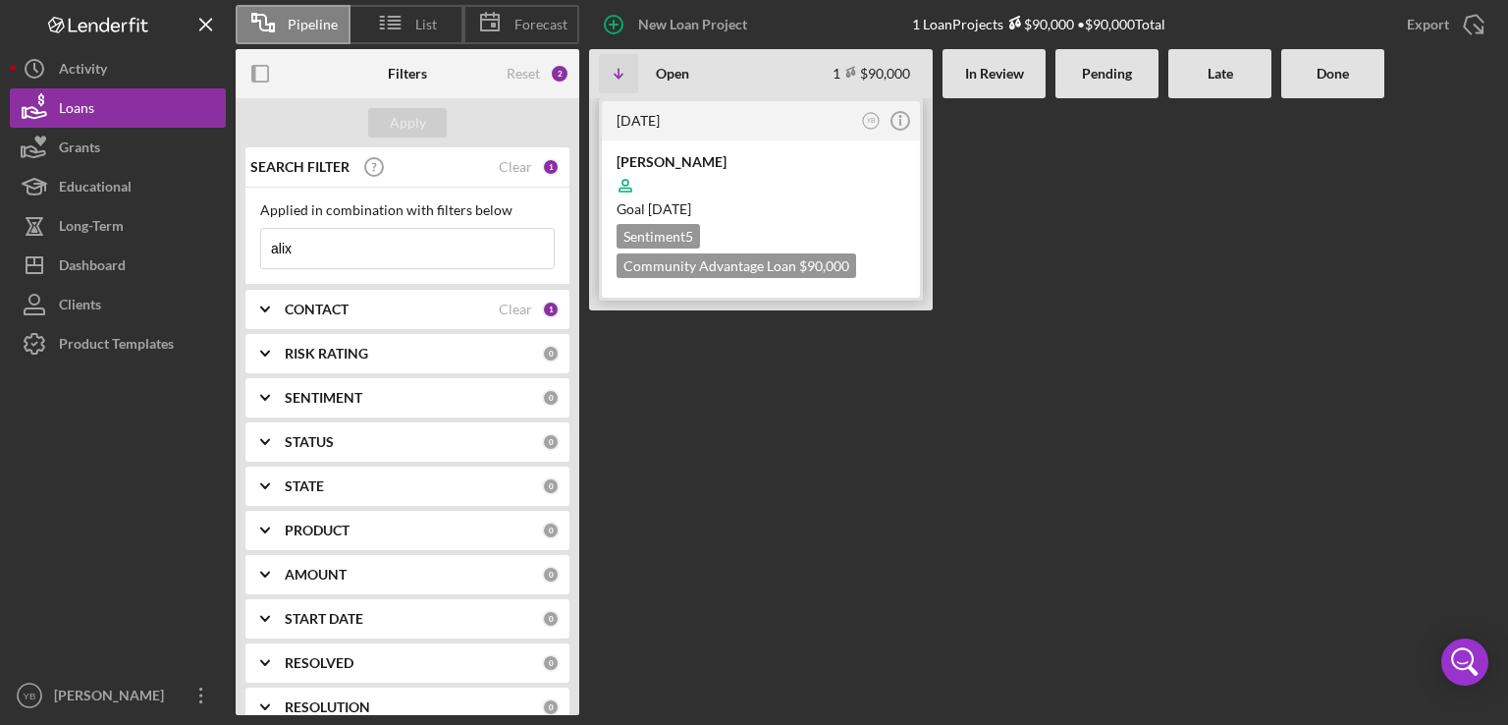
click at [792, 157] on div "[PERSON_NAME]" at bounding box center [761, 162] width 289 height 20
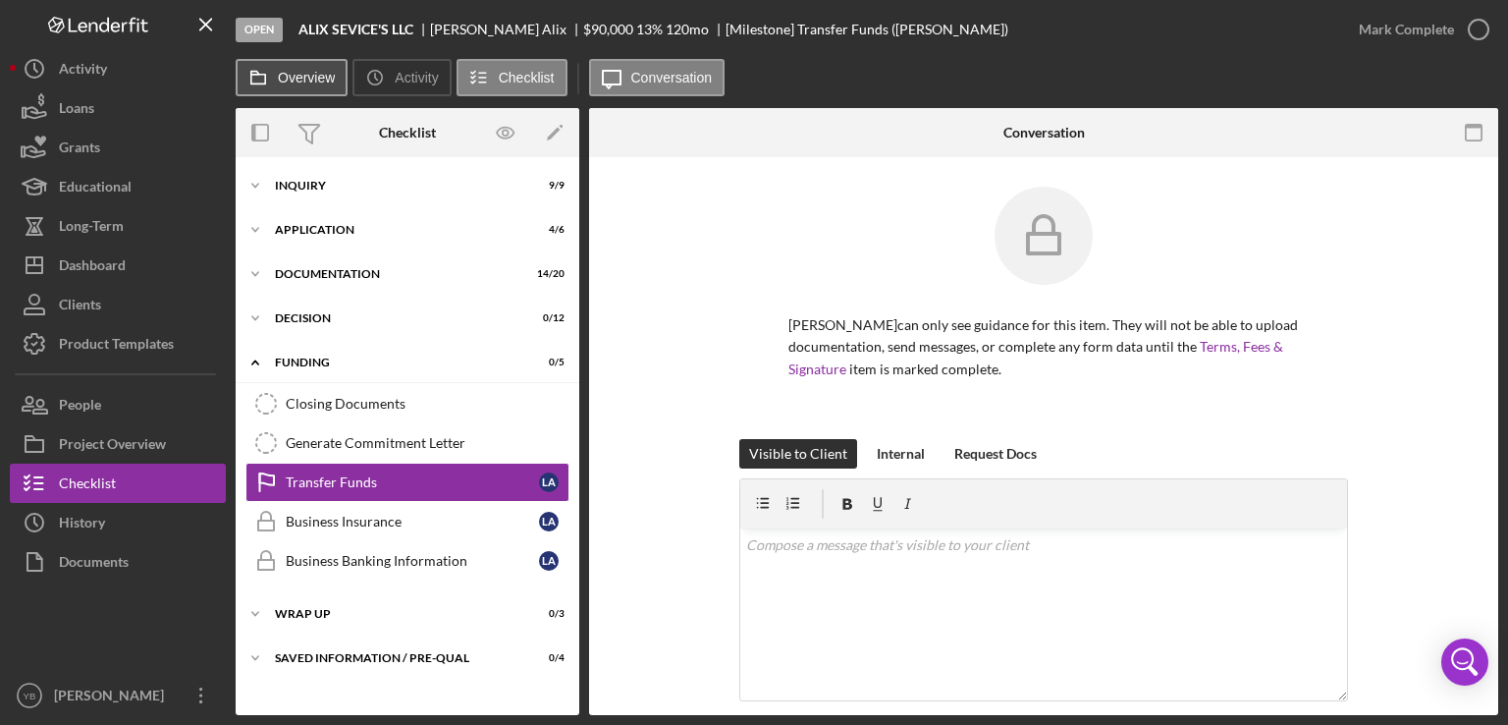
click at [316, 80] on label "Overview" at bounding box center [306, 78] width 57 height 16
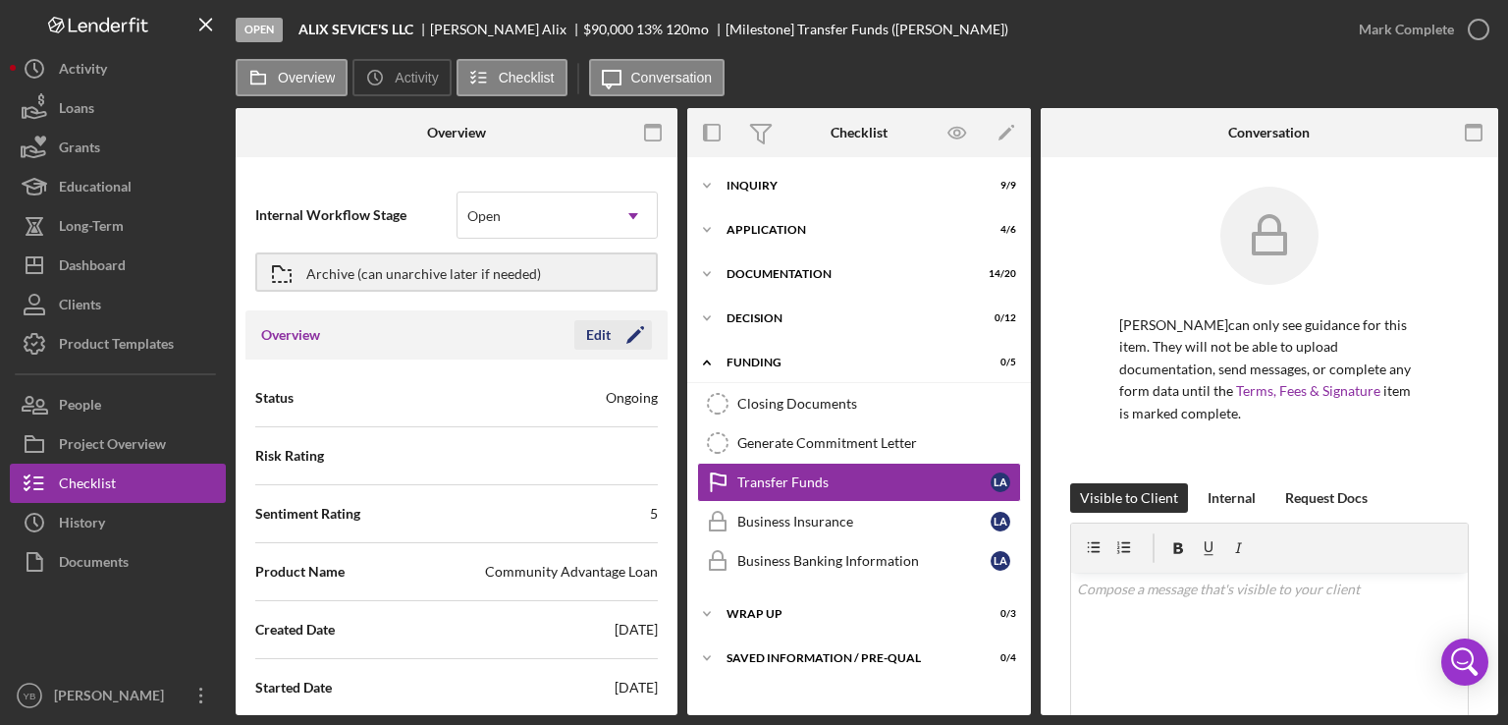
click at [632, 342] on icon "Icon/Edit" at bounding box center [635, 334] width 49 height 49
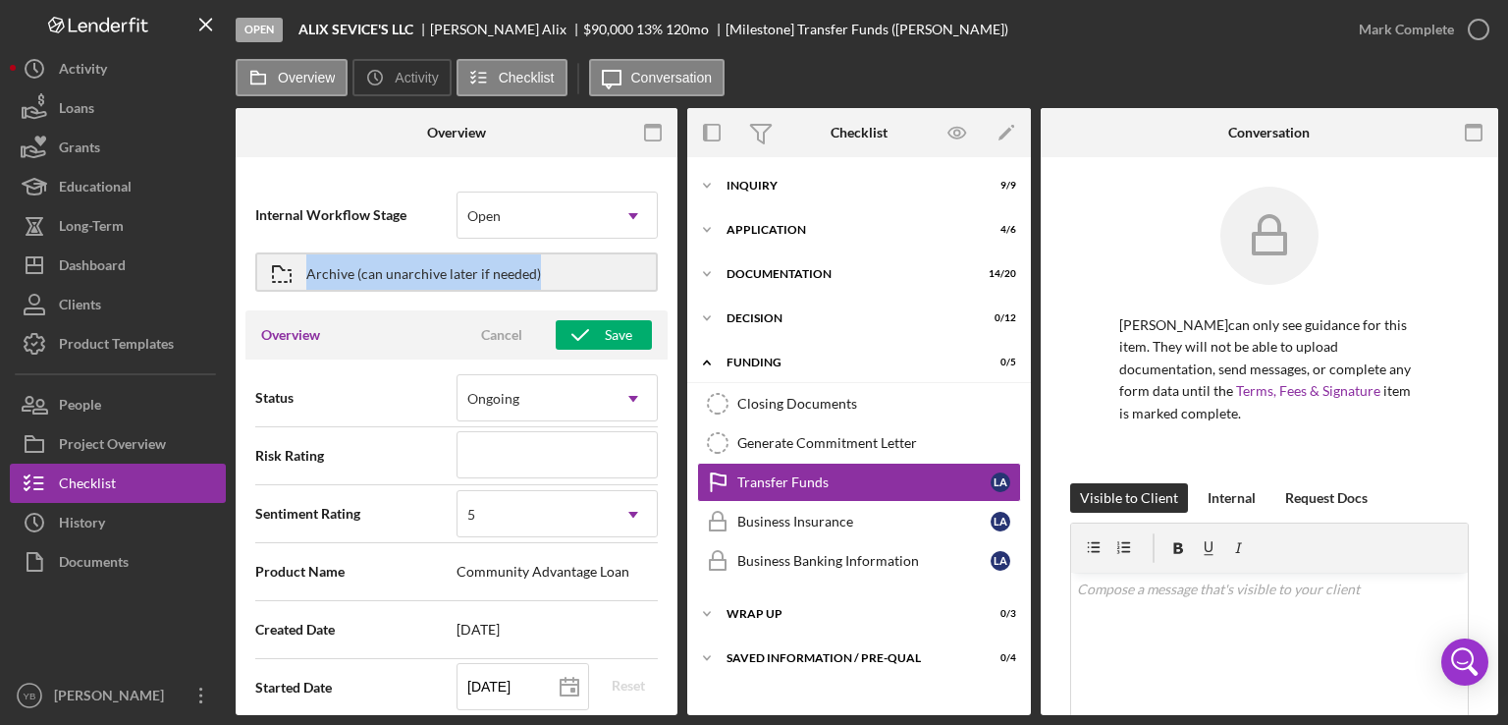
drag, startPoint x: 678, startPoint y: 226, endPoint x: 674, endPoint y: 258, distance: 32.6
click at [674, 258] on div "Overview Internal Workflow Stage Open Icon/Dropdown Arrow Archive (can unarchiv…" at bounding box center [867, 411] width 1263 height 607
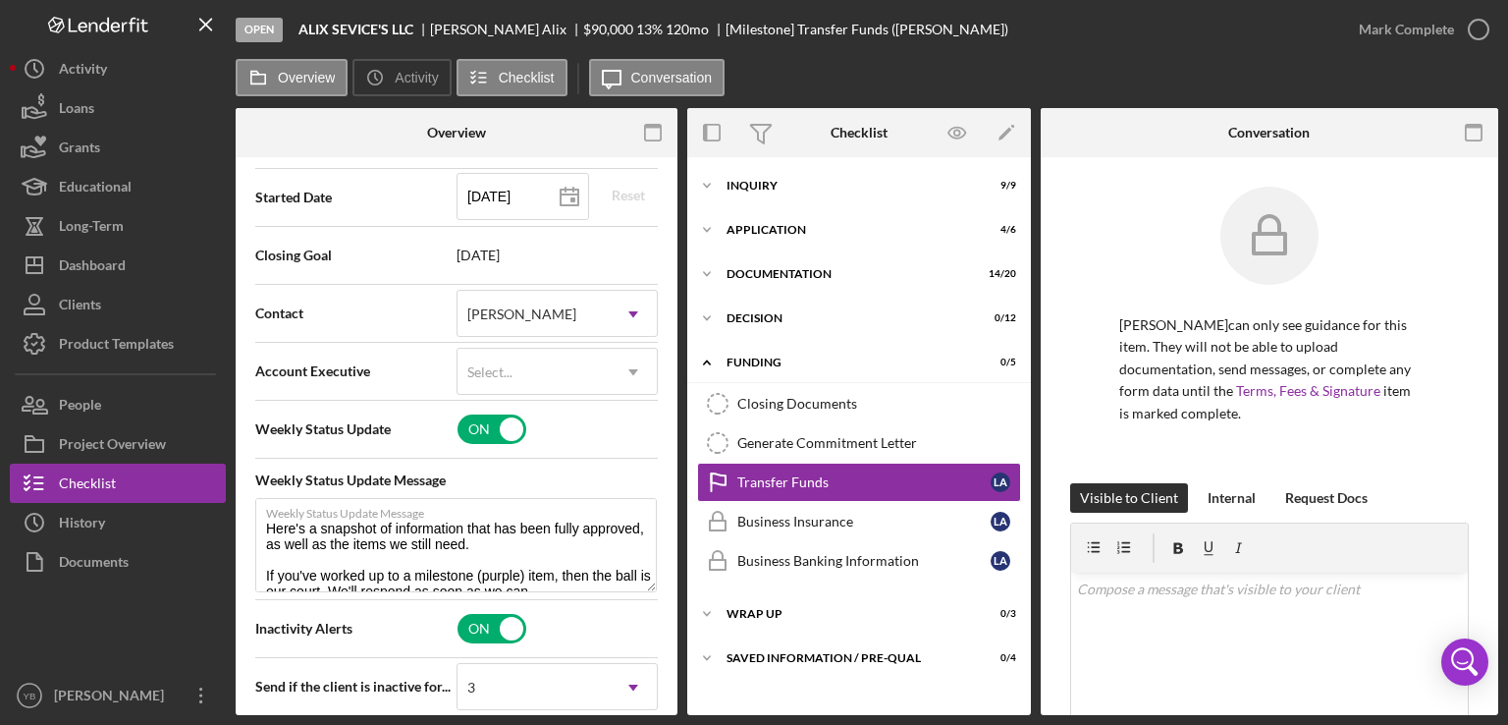
scroll to position [493, 0]
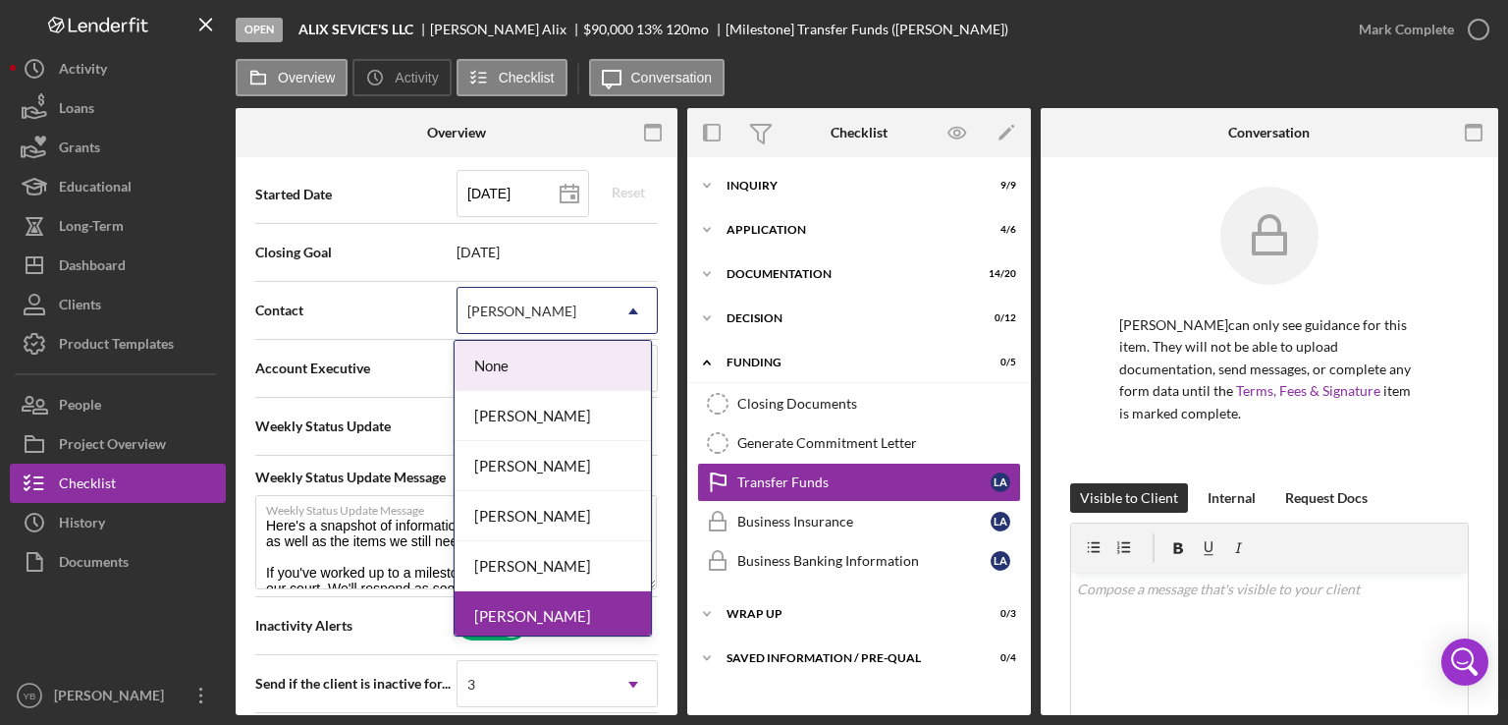
click at [626, 310] on icon "Icon/Dropdown Arrow" at bounding box center [633, 311] width 47 height 47
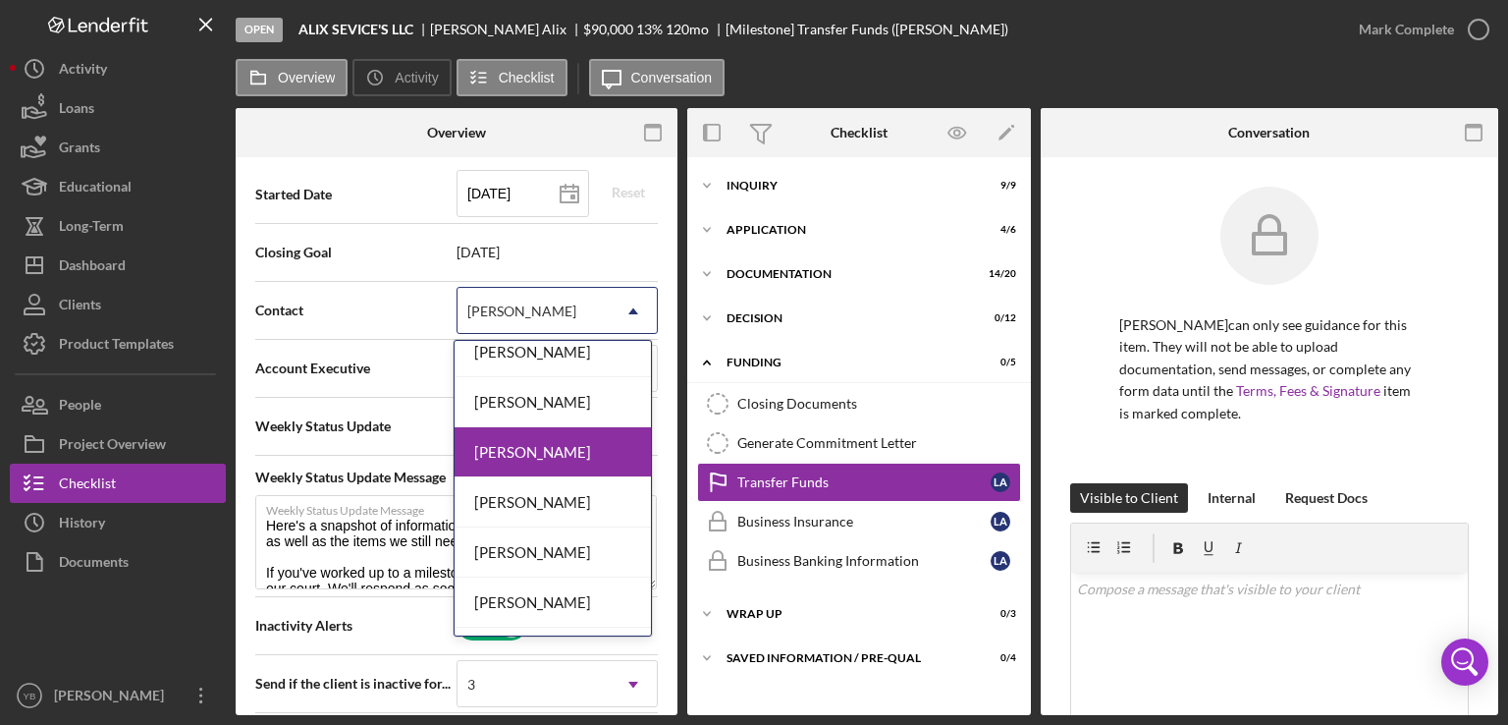
scroll to position [165, 0]
click at [586, 556] on div "[PERSON_NAME]" at bounding box center [553, 551] width 196 height 50
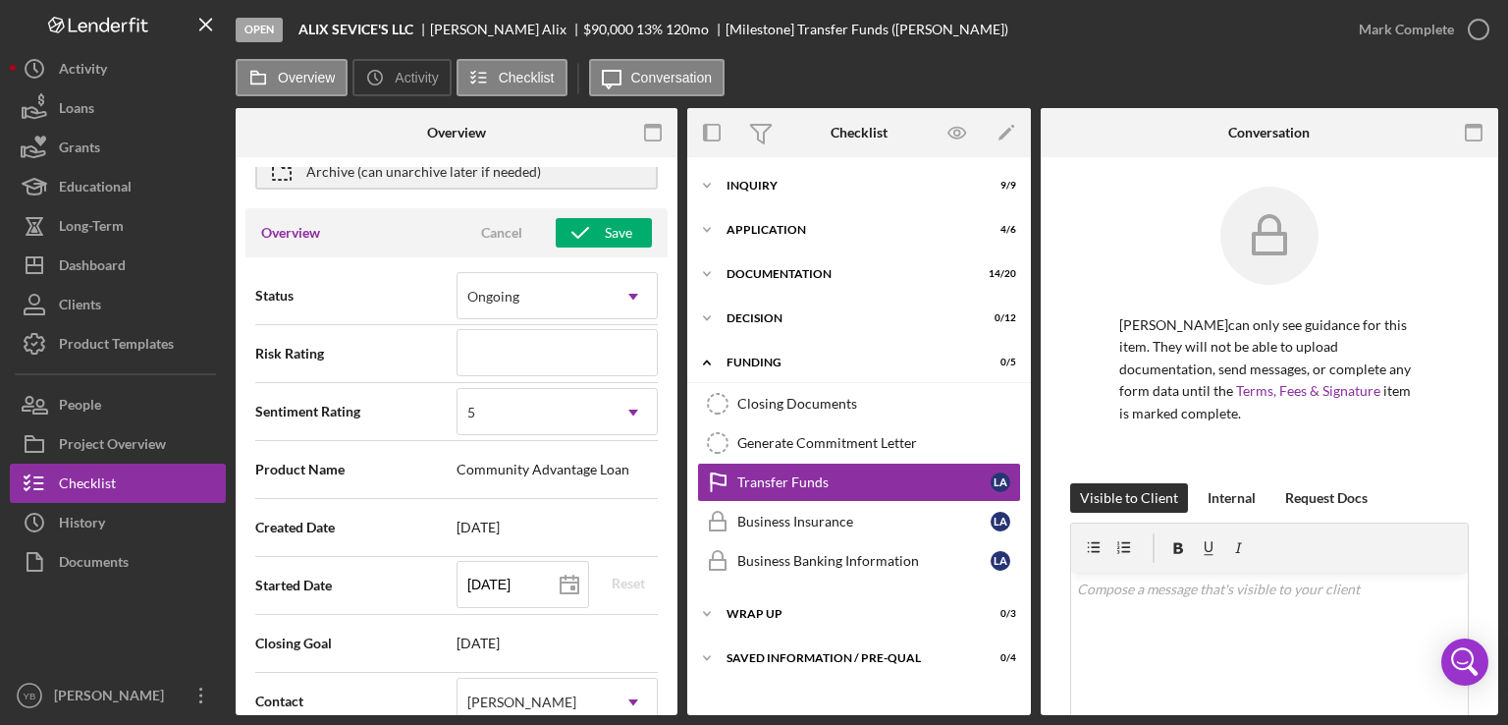
scroll to position [0, 0]
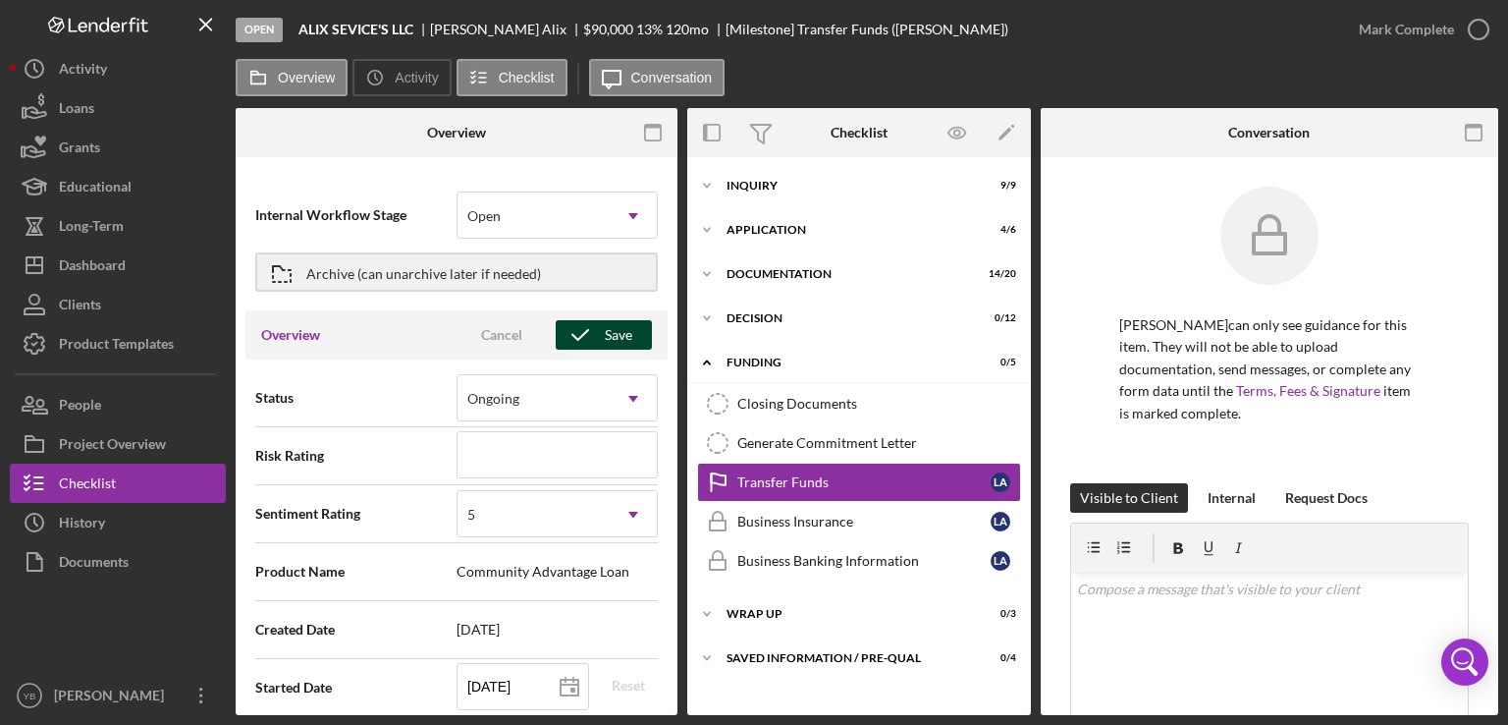
click at [610, 335] on div "Save" at bounding box center [618, 334] width 27 height 29
type textarea "Here's a snapshot of information that has been fully approved, as well as the i…"
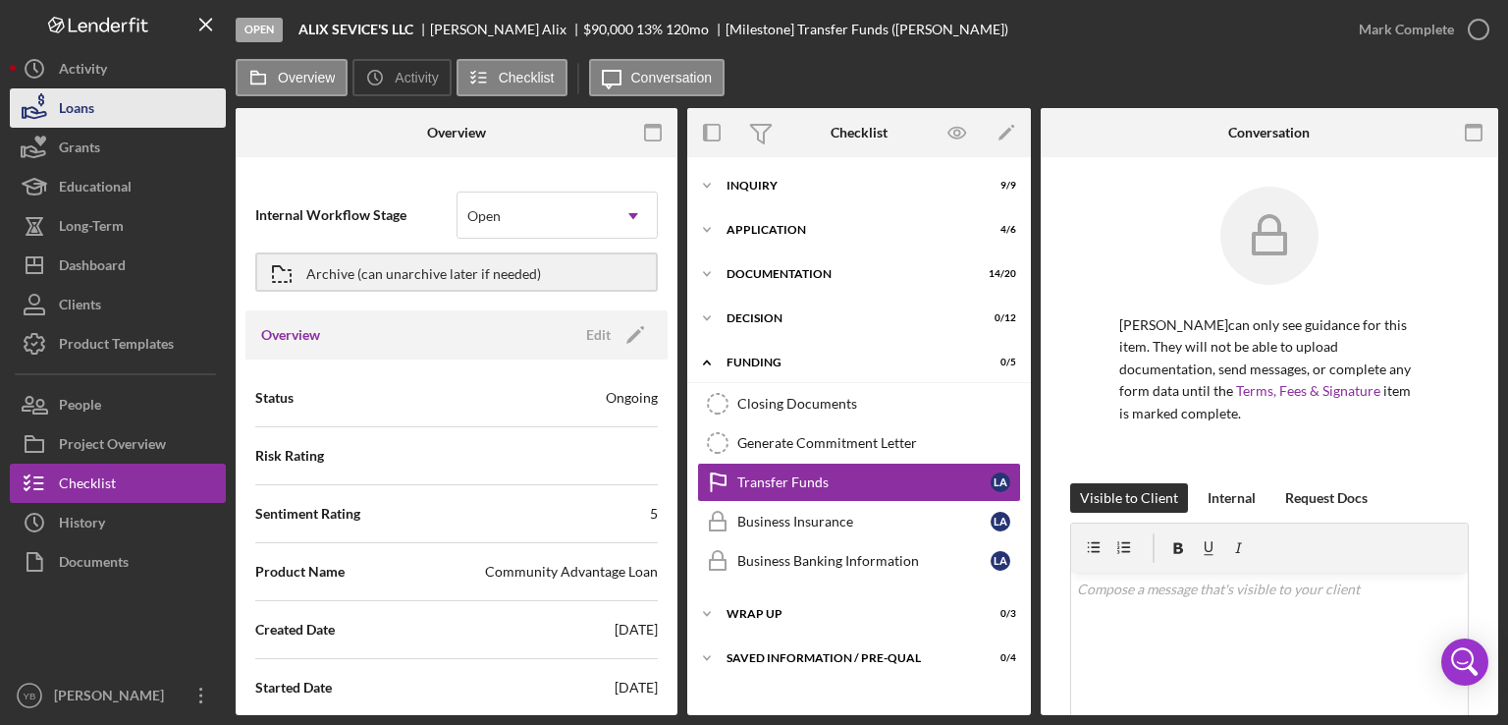
click at [95, 117] on button "Loans" at bounding box center [118, 107] width 216 height 39
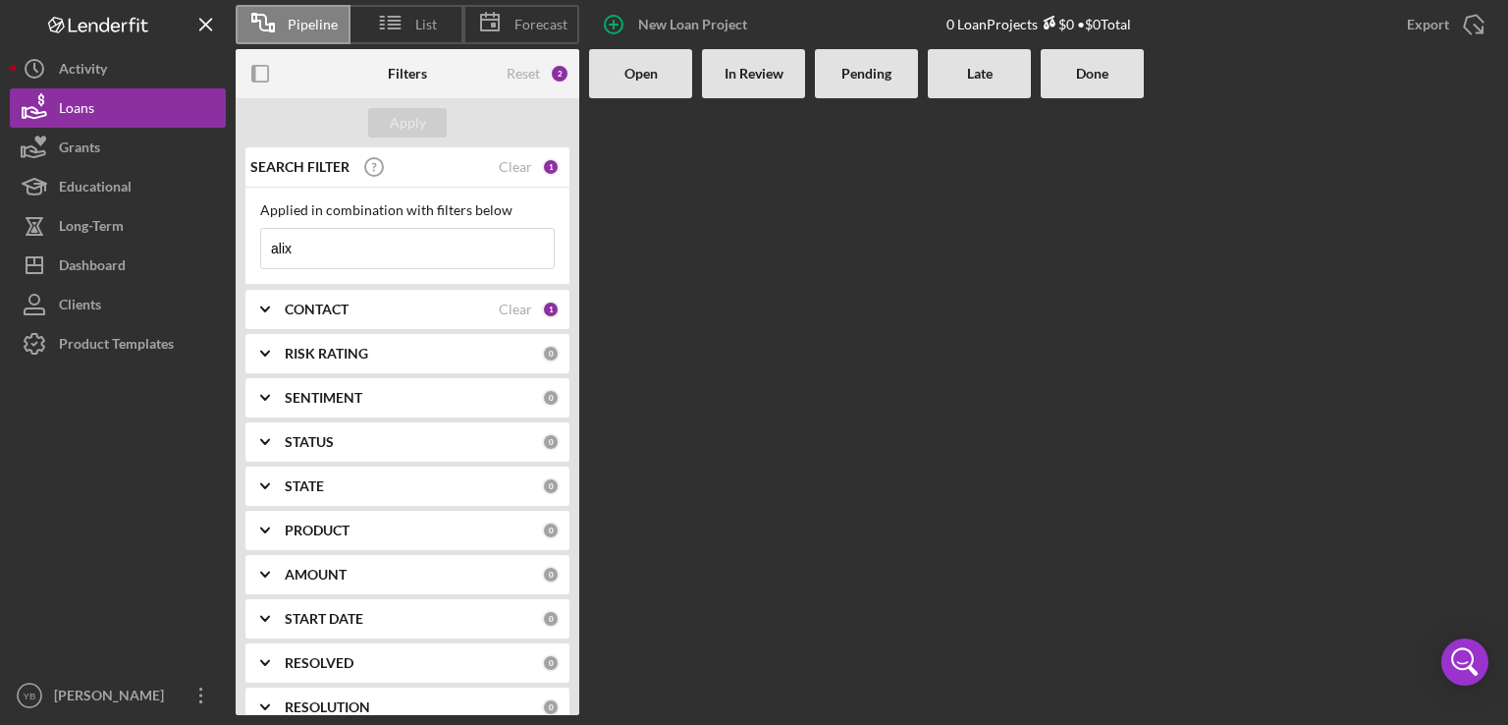
click at [311, 250] on input "alix" at bounding box center [407, 248] width 293 height 39
type input "a"
type input "socrates"
click at [400, 116] on div "Apply" at bounding box center [408, 122] width 36 height 29
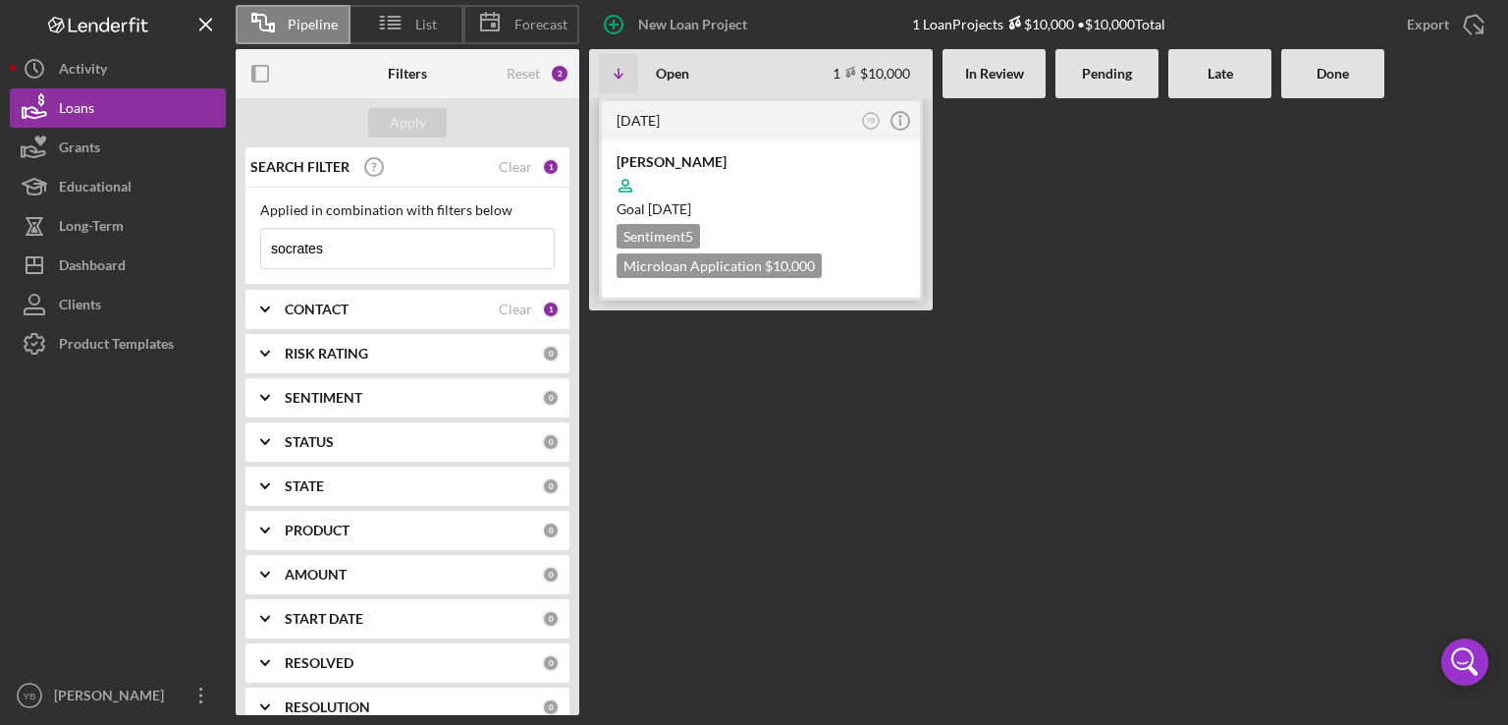
click at [817, 173] on div at bounding box center [761, 185] width 289 height 37
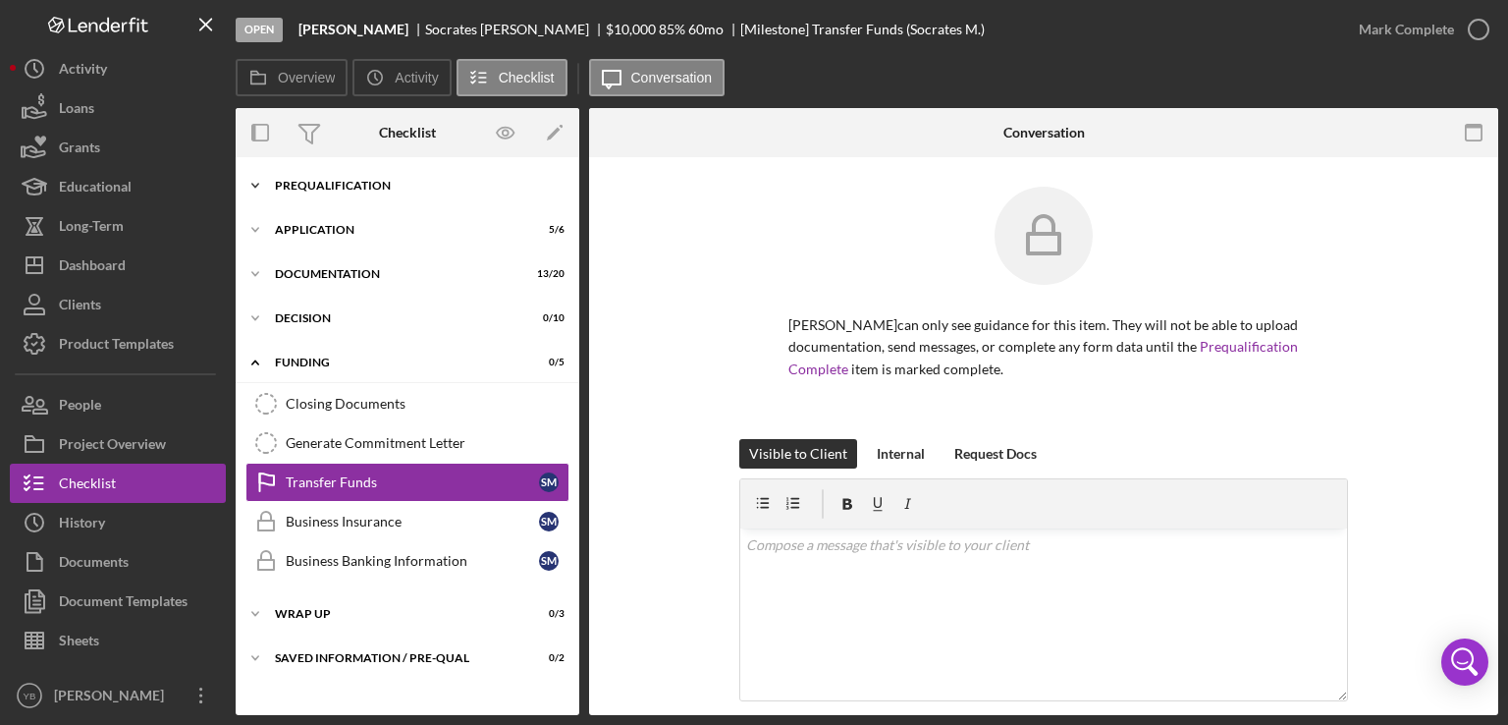
click at [341, 190] on div "Prequalification" at bounding box center [415, 186] width 280 height 12
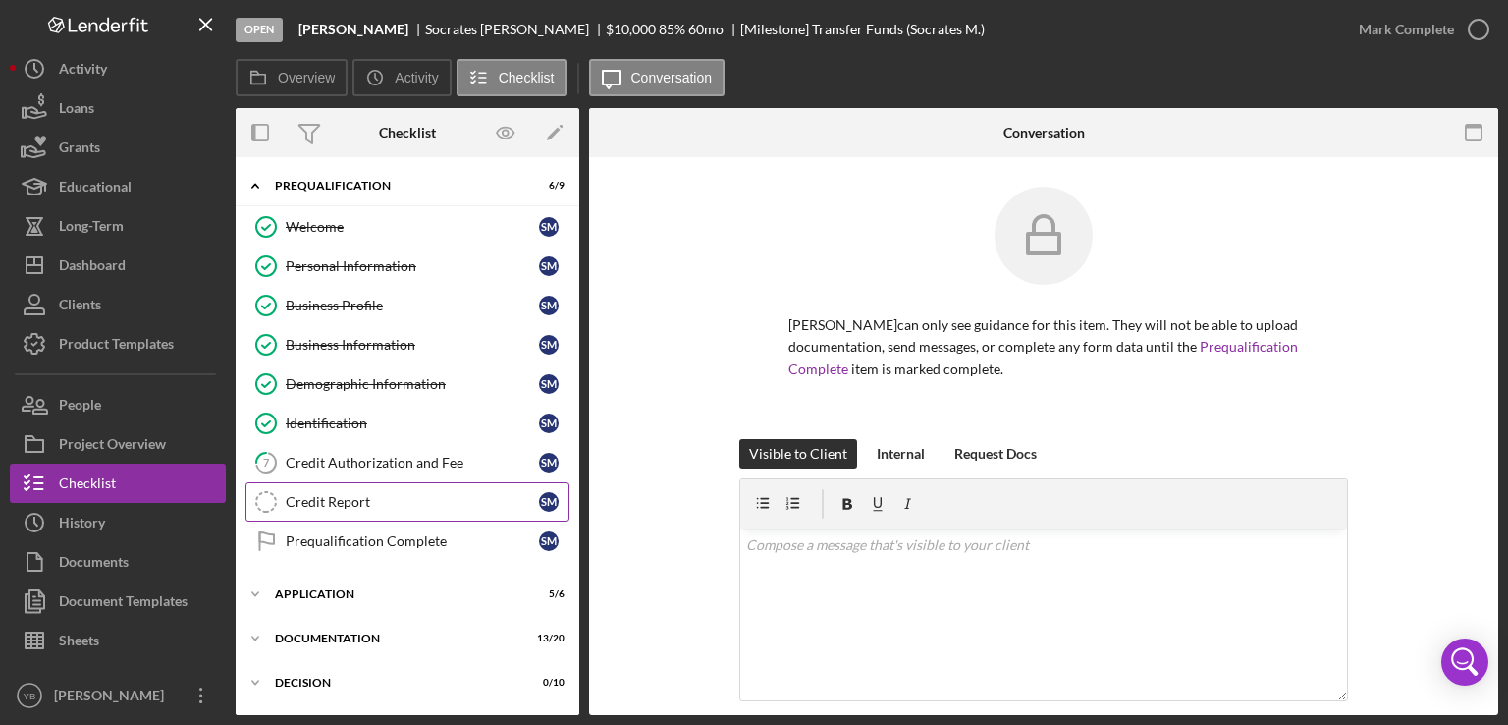
click at [331, 499] on div "Credit Report" at bounding box center [412, 502] width 253 height 16
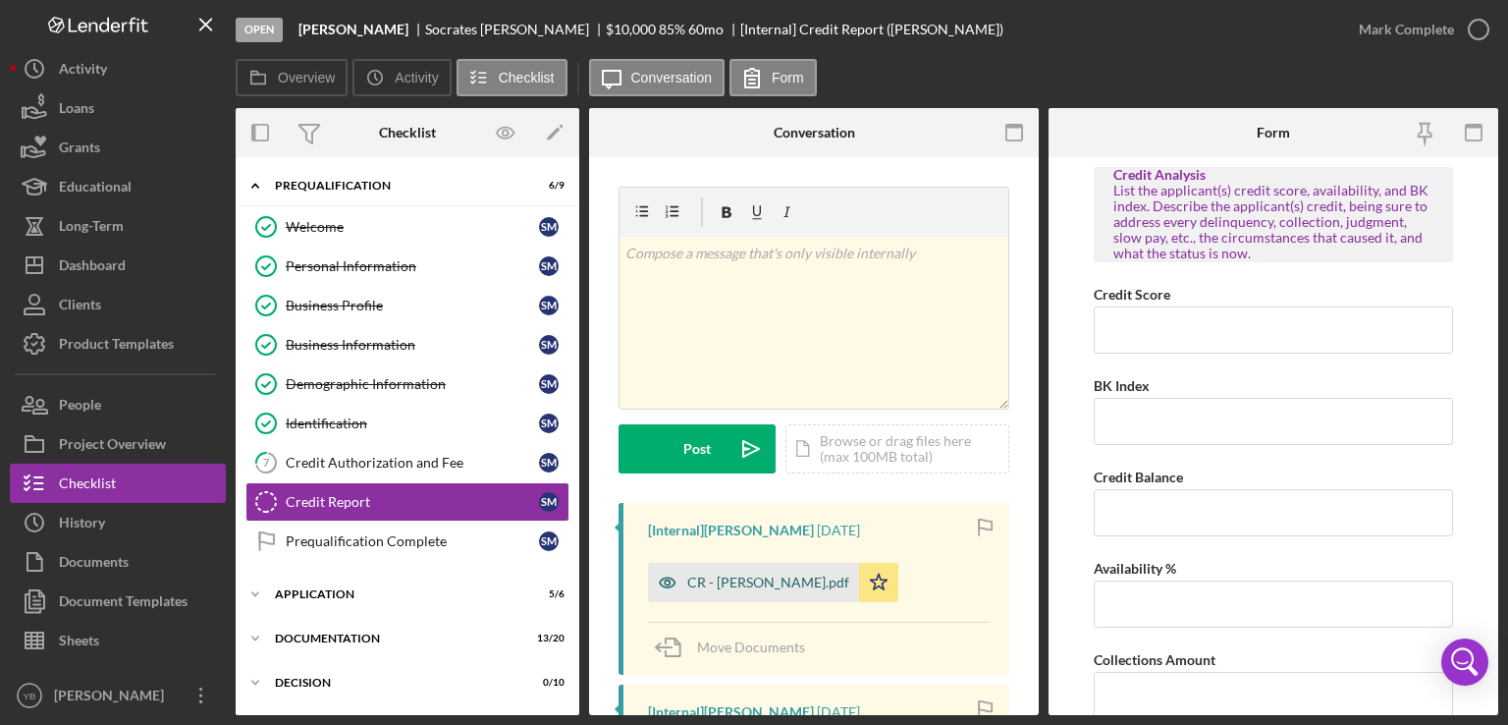
click at [695, 576] on div "CR - [PERSON_NAME].pdf" at bounding box center [768, 583] width 162 height 16
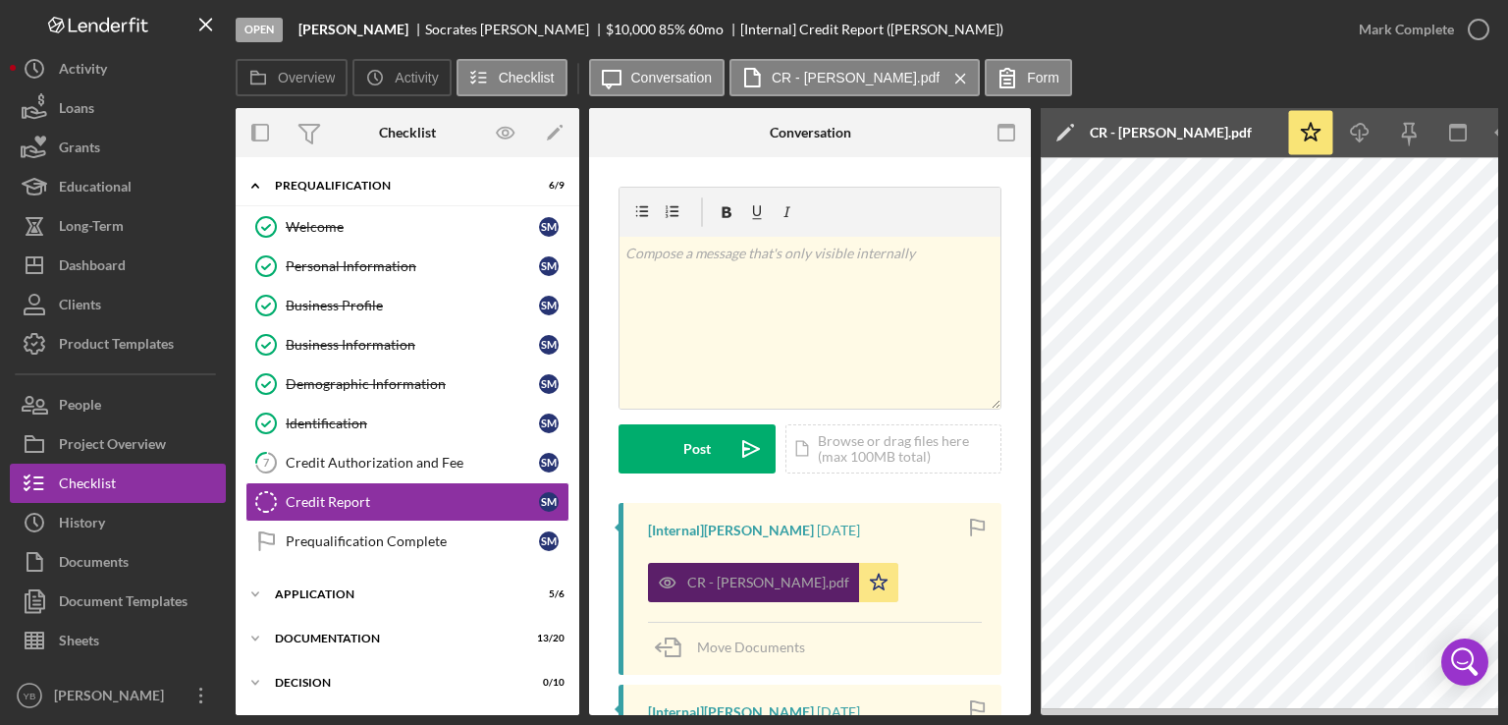
click at [695, 576] on div "CR - [PERSON_NAME].pdf" at bounding box center [768, 583] width 162 height 16
